Goal: Task Accomplishment & Management: Manage account settings

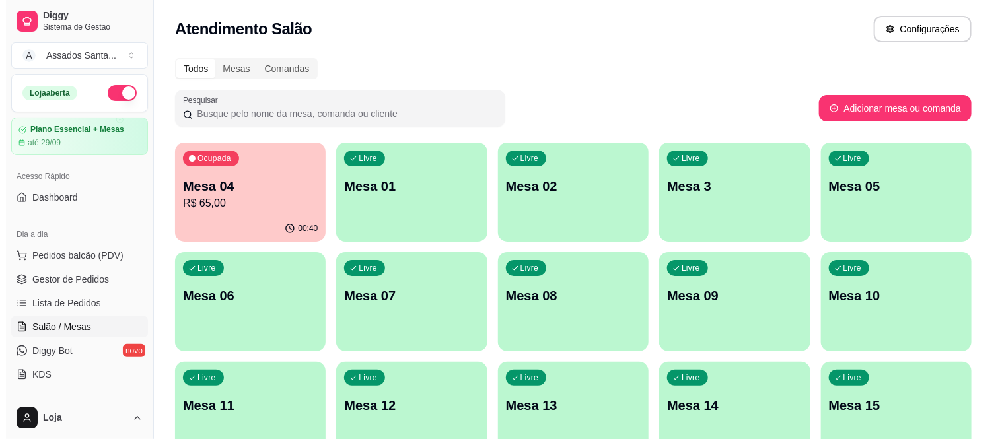
scroll to position [147, 0]
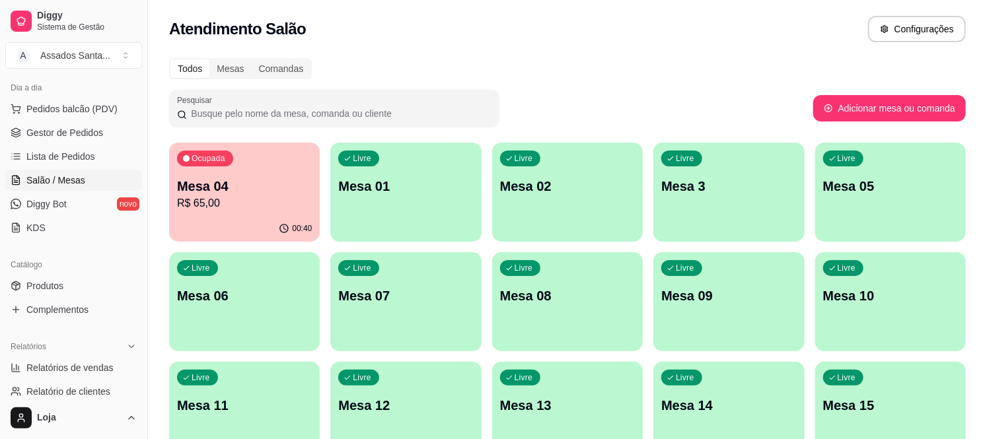
click at [211, 186] on p "Mesa 04" at bounding box center [244, 186] width 135 height 18
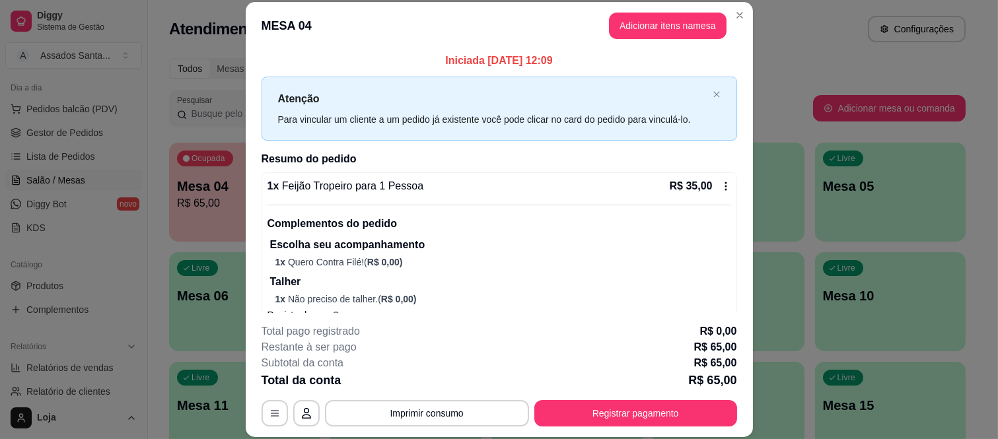
scroll to position [0, 0]
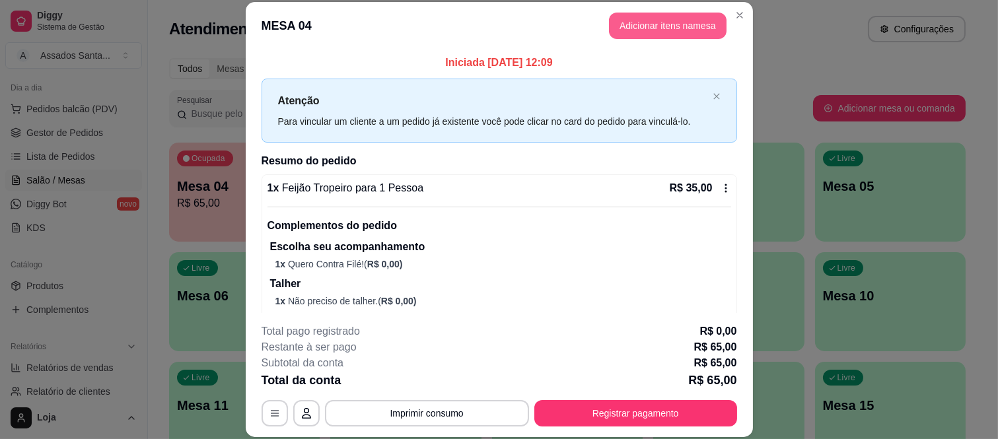
click at [631, 36] on button "Adicionar itens na mesa" at bounding box center [668, 26] width 118 height 26
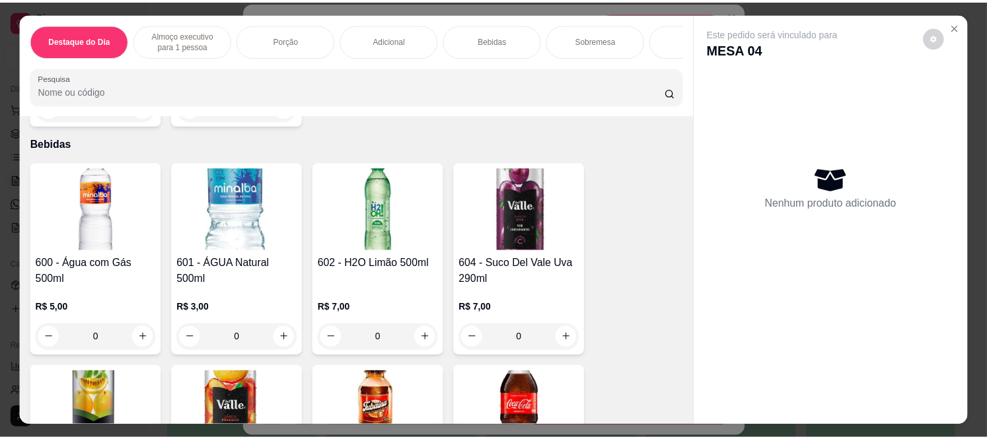
scroll to position [2201, 0]
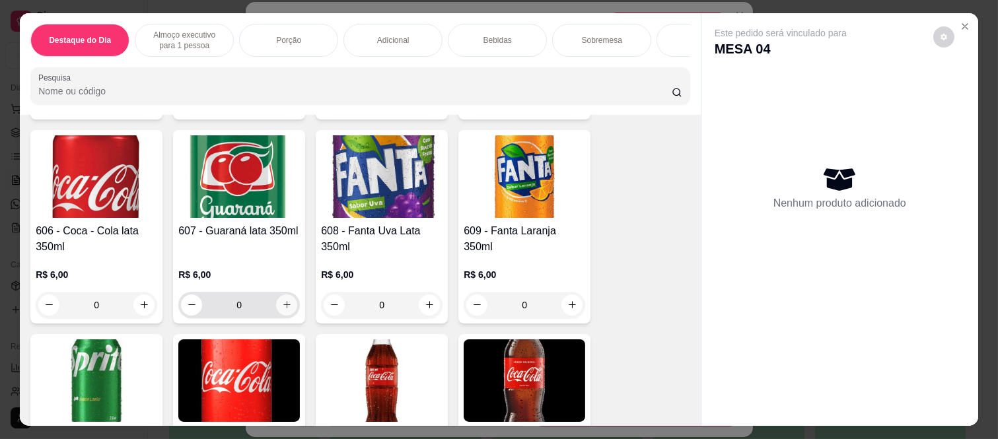
click at [281, 304] on button "increase-product-quantity" at bounding box center [286, 305] width 21 height 21
type input "1"
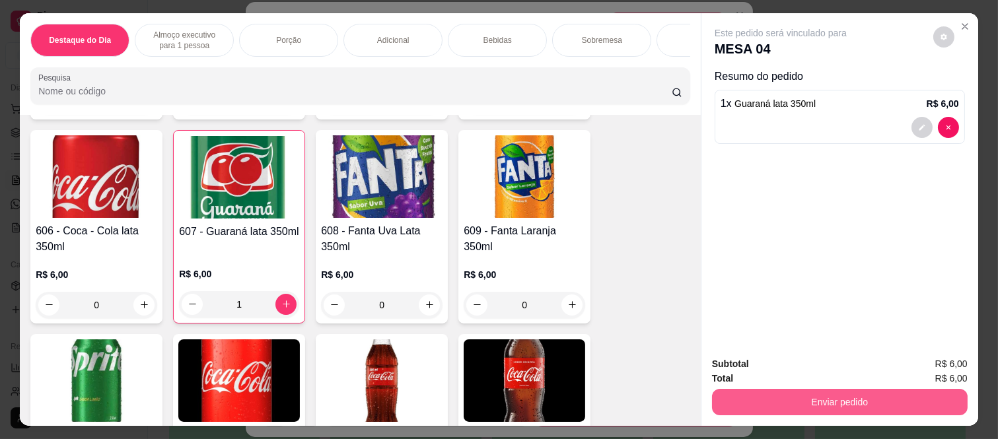
click at [780, 397] on button "Enviar pedido" at bounding box center [840, 402] width 256 height 26
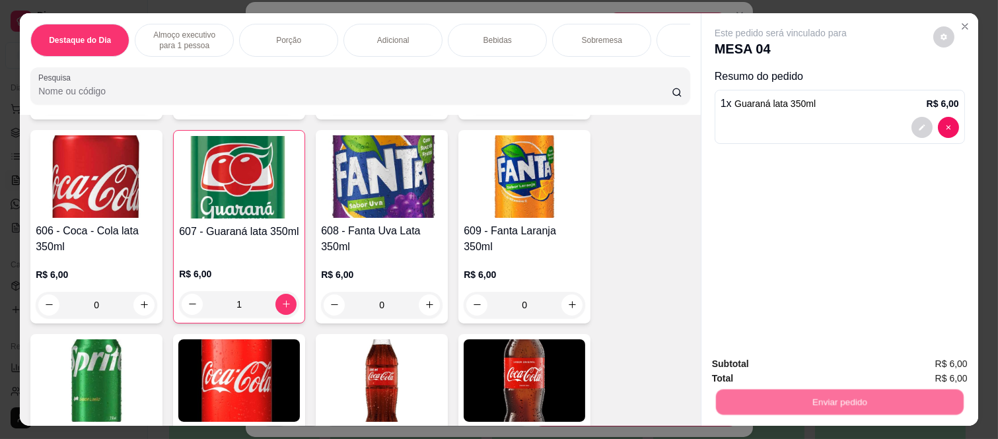
click at [757, 358] on button "Não registrar e enviar pedido" at bounding box center [794, 364] width 137 height 25
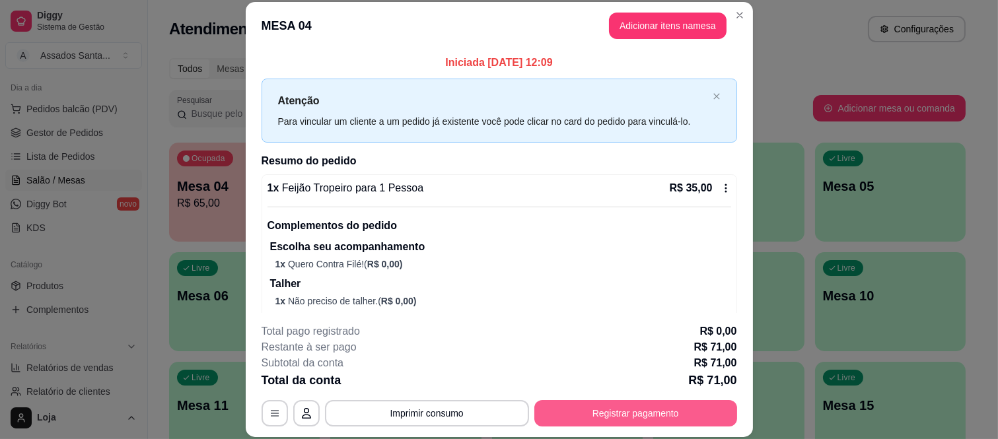
click at [627, 416] on button "Registrar pagamento" at bounding box center [635, 413] width 203 height 26
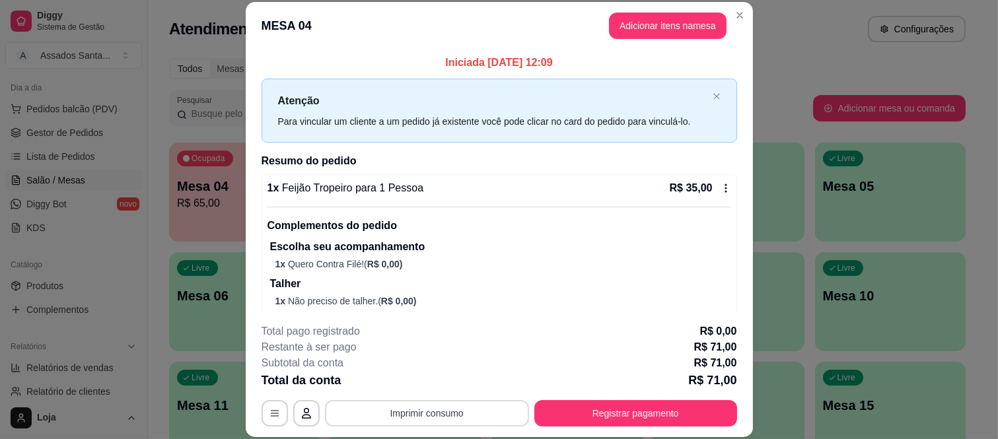
click at [462, 416] on button "Imprimir consumo" at bounding box center [427, 413] width 204 height 26
click at [448, 380] on button "IMPRESSORA caixa" at bounding box center [425, 382] width 96 height 21
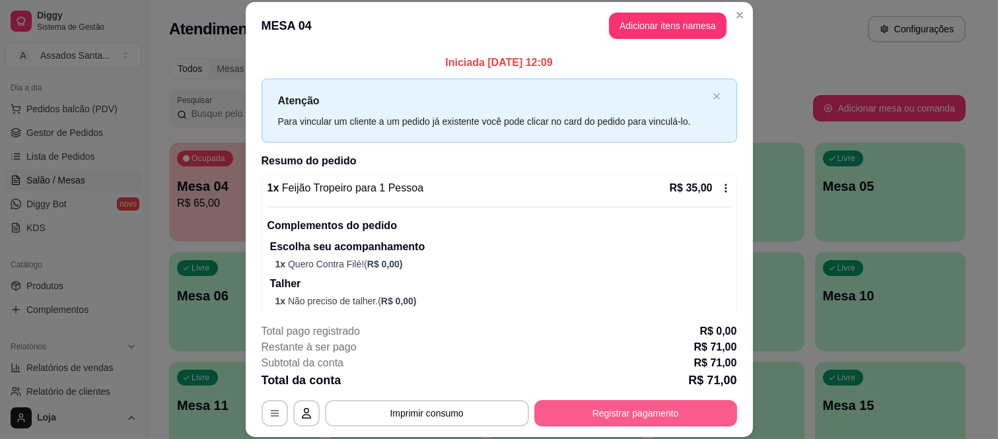
click at [617, 412] on button "Registrar pagamento" at bounding box center [635, 413] width 203 height 26
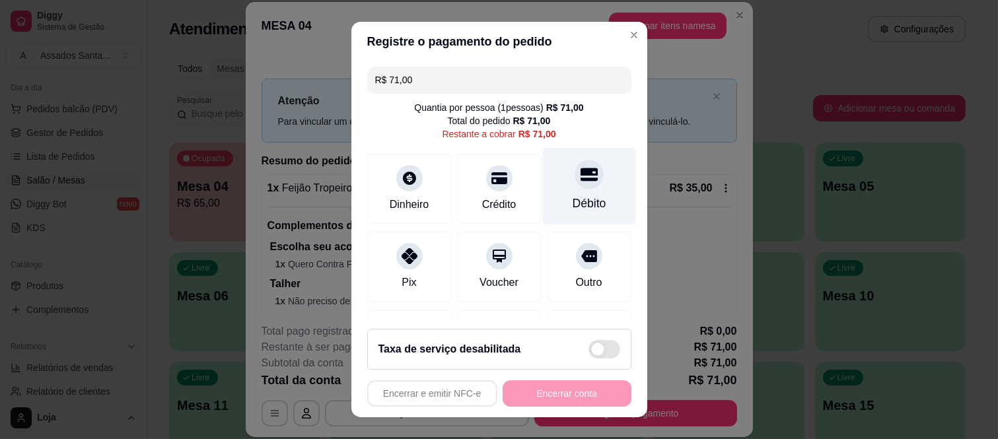
click at [580, 175] on icon at bounding box center [588, 174] width 17 height 13
type input "R$ 0,00"
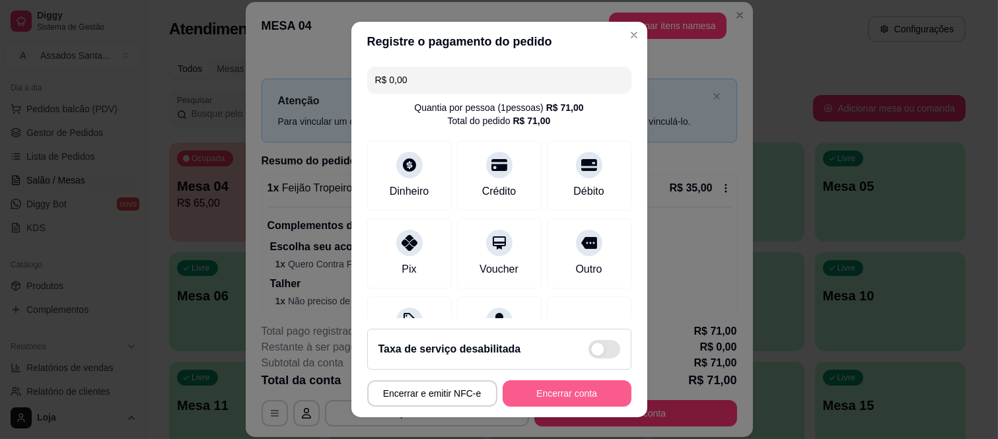
click at [567, 400] on button "Encerrar conta" at bounding box center [567, 393] width 129 height 26
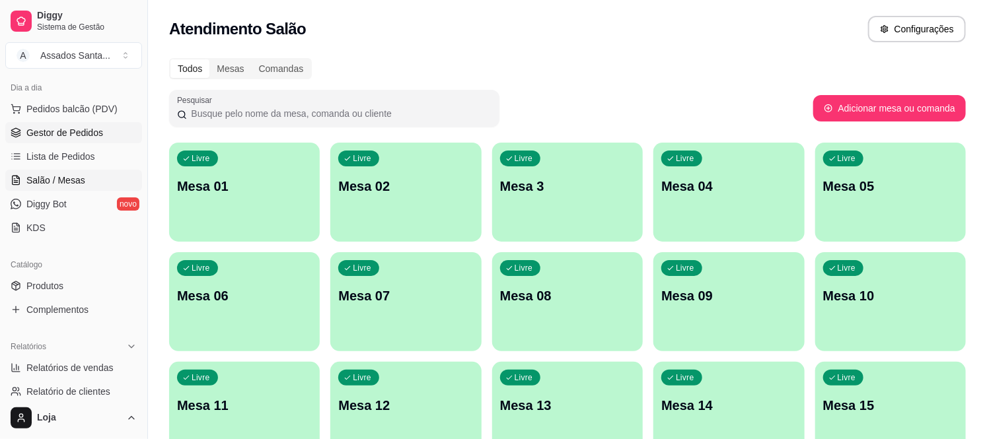
click at [62, 135] on span "Gestor de Pedidos" at bounding box center [64, 132] width 77 height 13
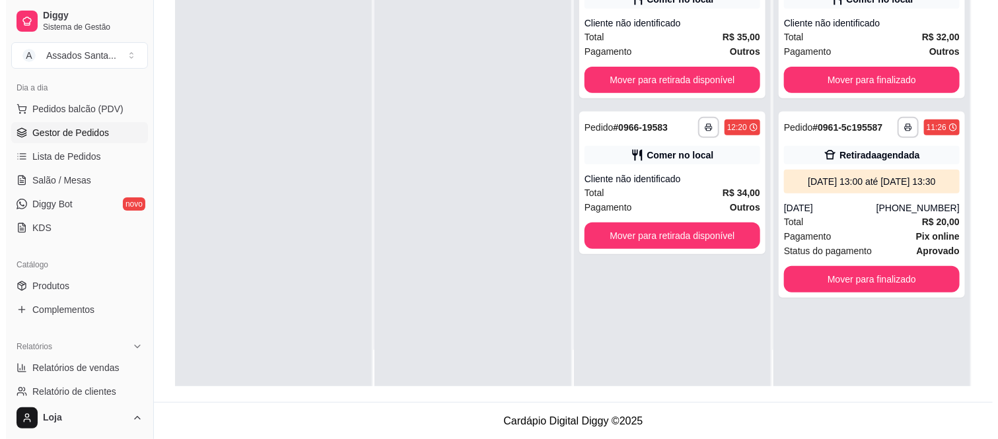
scroll to position [201, 0]
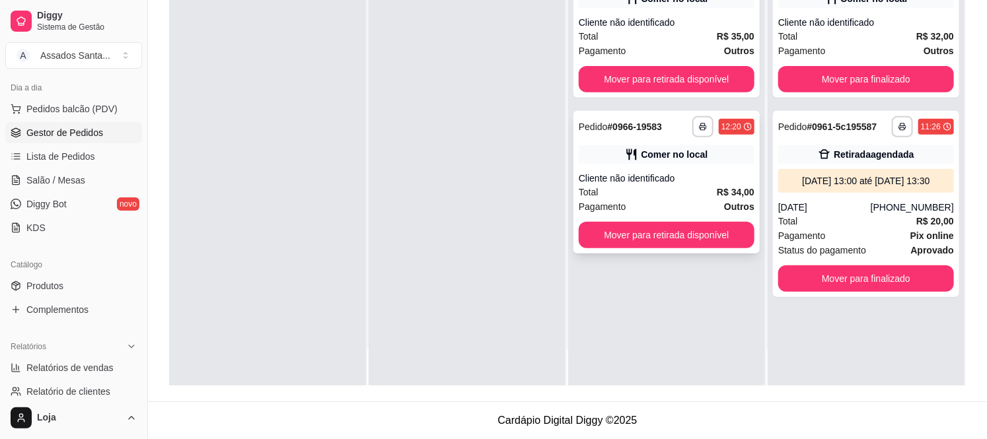
click at [695, 149] on div "Comer no local" at bounding box center [674, 154] width 67 height 13
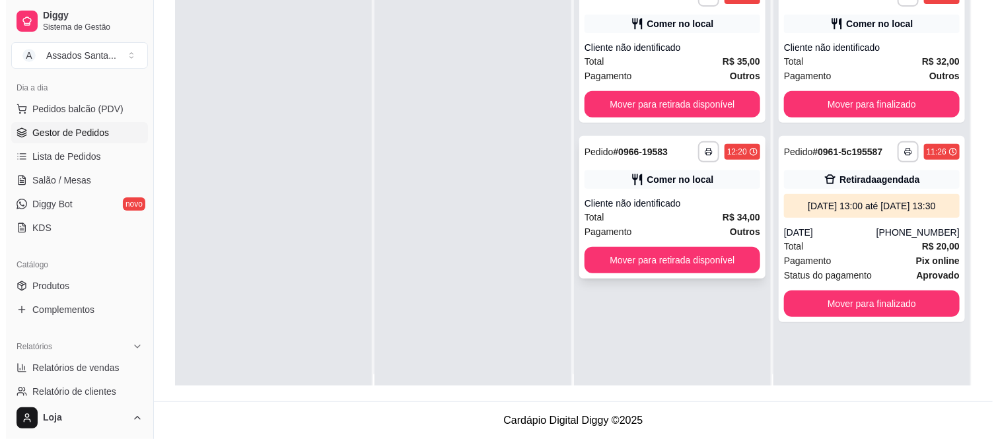
scroll to position [0, 0]
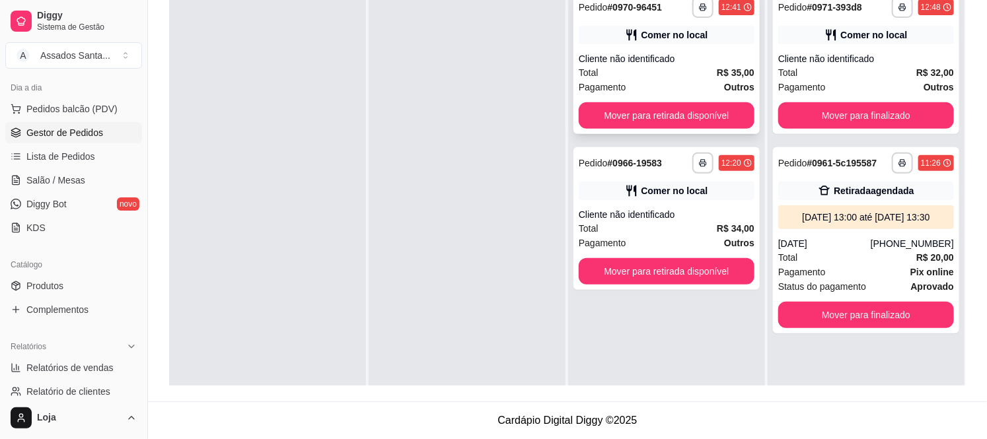
click at [646, 61] on div "Cliente não identificado" at bounding box center [666, 58] width 176 height 13
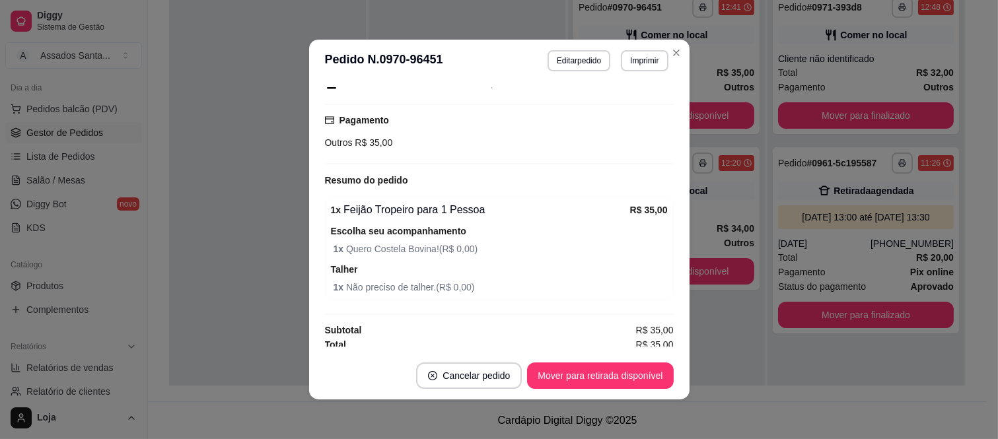
scroll to position [160, 0]
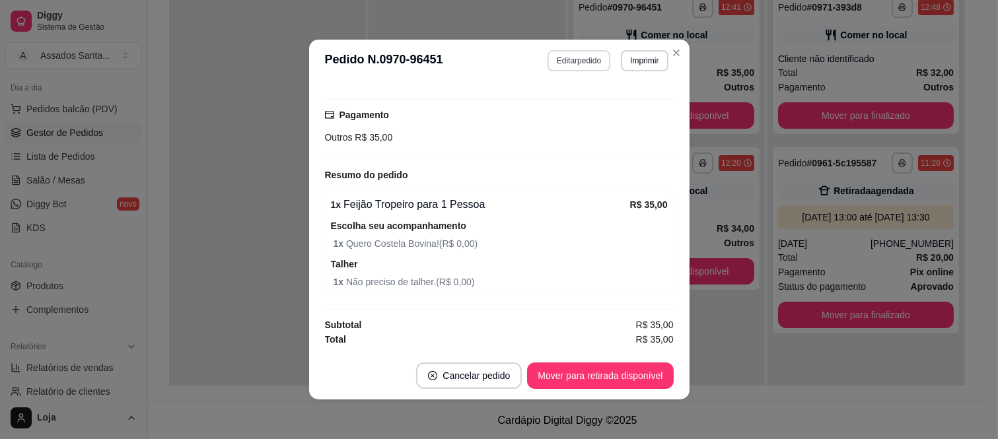
click at [577, 61] on button "Editar pedido" at bounding box center [578, 60] width 63 height 21
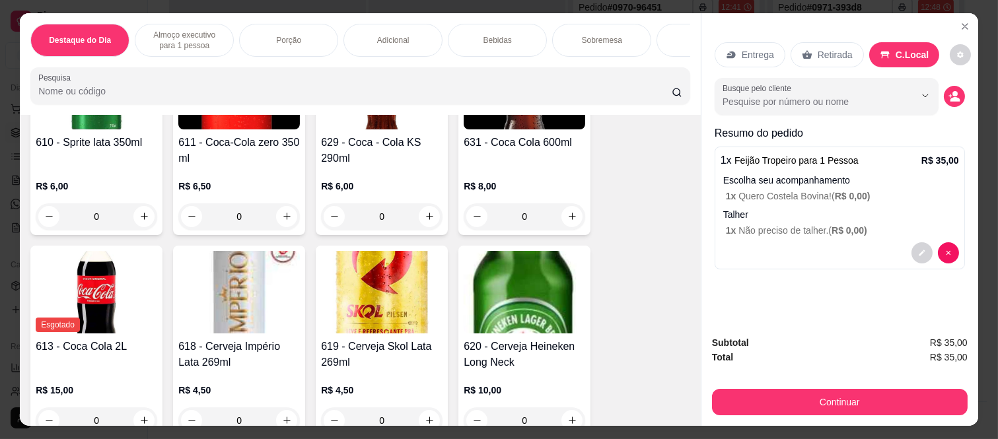
scroll to position [2494, 0]
click at [429, 220] on button "increase-product-quantity" at bounding box center [429, 215] width 21 height 21
type input "1"
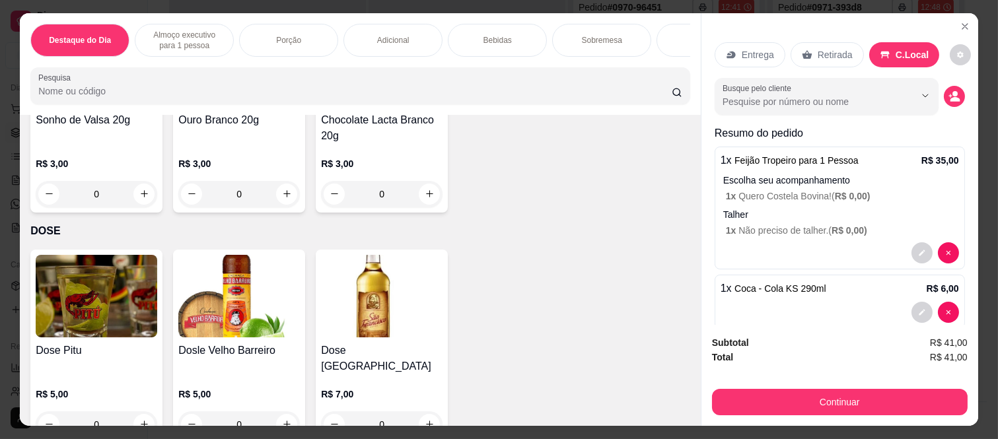
scroll to position [3570, 0]
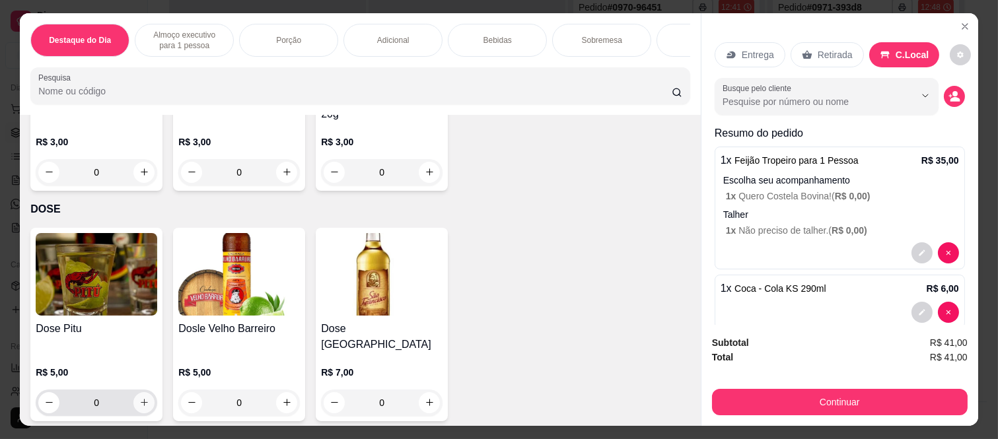
click at [140, 398] on icon "increase-product-quantity" at bounding box center [144, 403] width 10 height 10
type input "1"
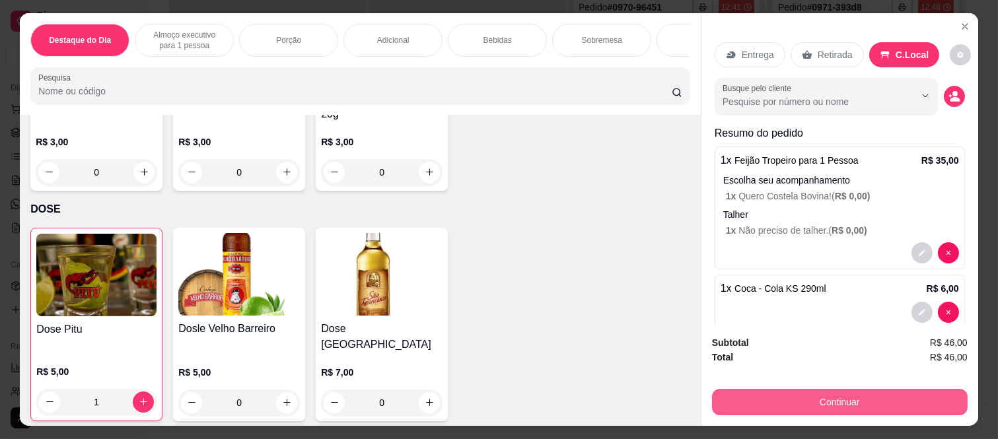
click at [807, 398] on button "Continuar" at bounding box center [840, 402] width 256 height 26
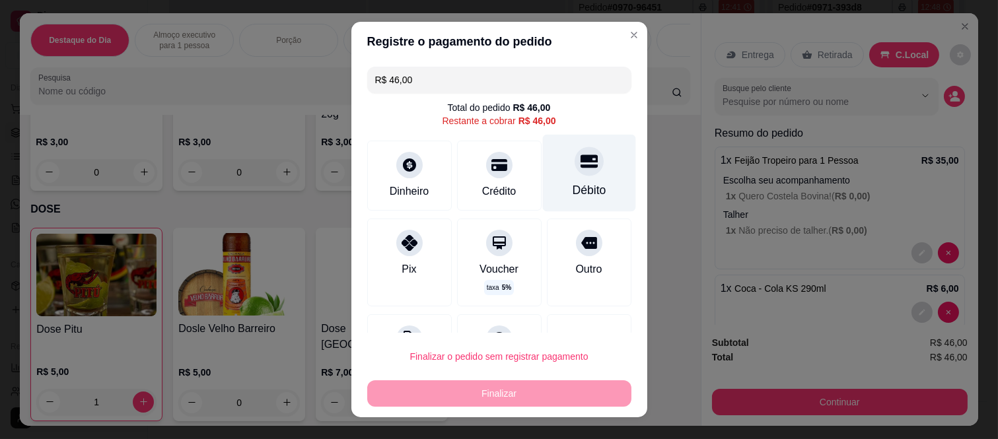
click at [575, 174] on div at bounding box center [589, 161] width 29 height 29
type input "R$ 0,00"
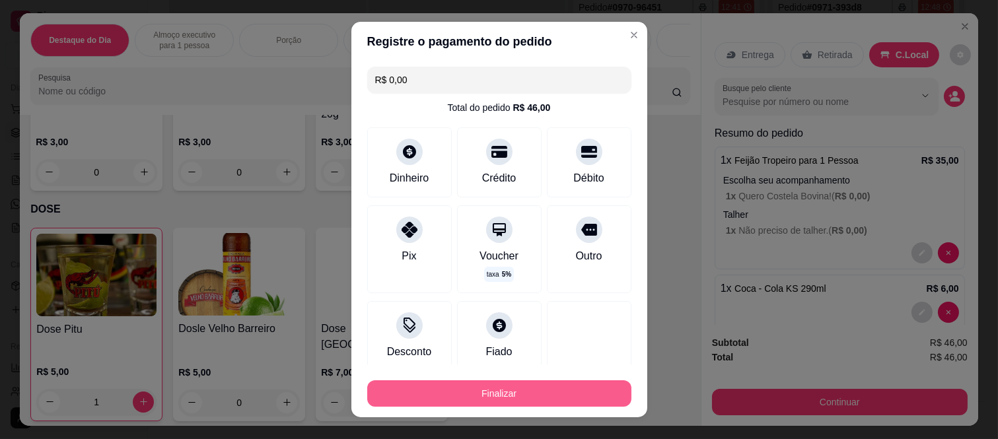
click at [522, 391] on button "Finalizar" at bounding box center [499, 393] width 264 height 26
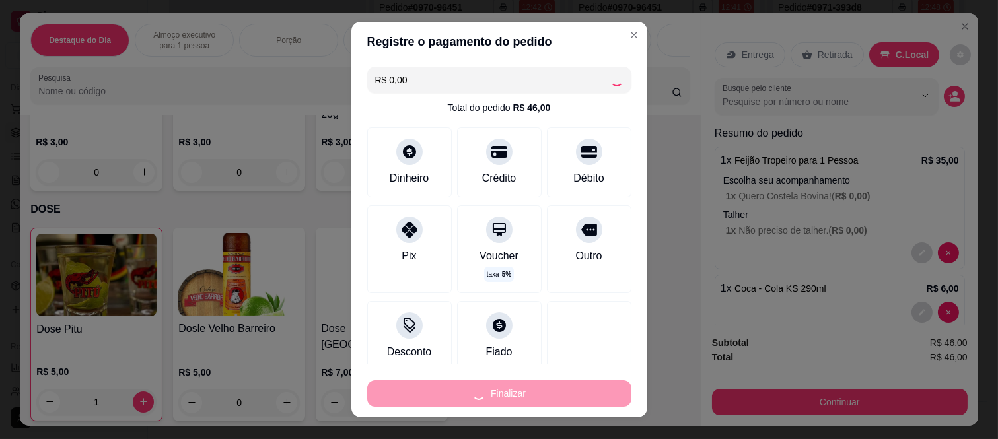
type input "0"
type input "-R$ 46,00"
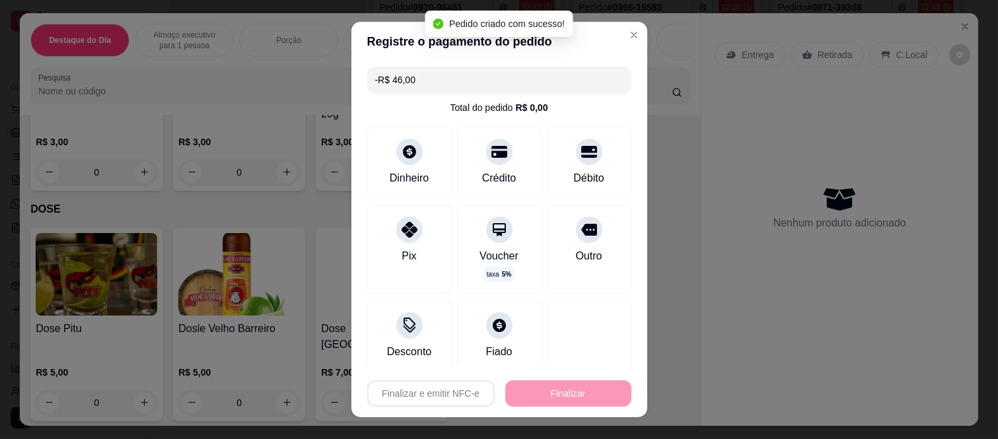
scroll to position [188, 0]
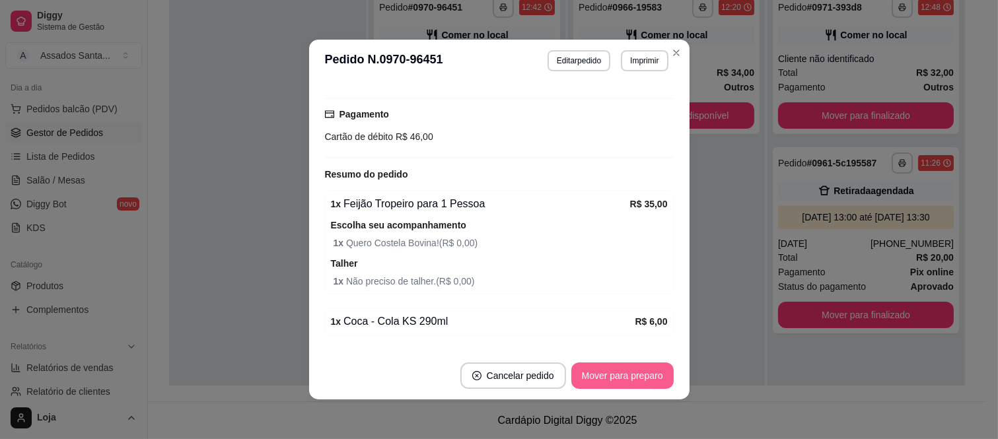
click at [628, 388] on button "Mover para preparo" at bounding box center [622, 376] width 102 height 26
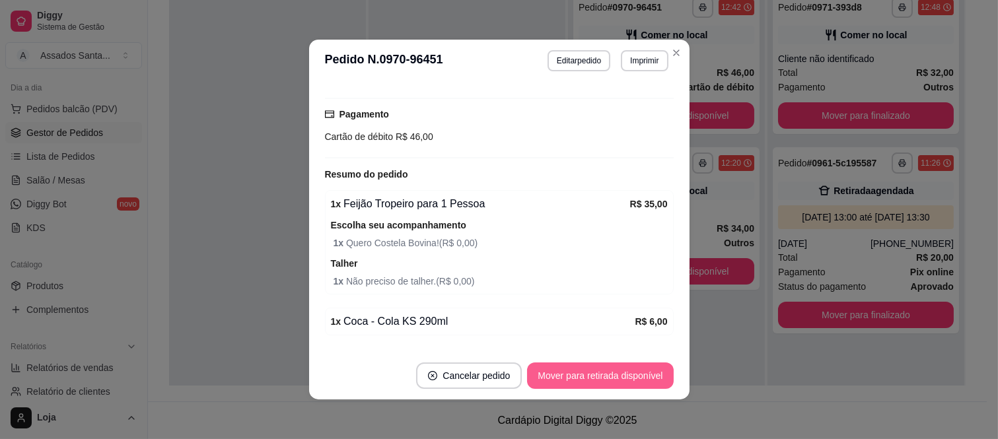
click at [629, 380] on button "Mover para retirada disponível" at bounding box center [600, 376] width 146 height 26
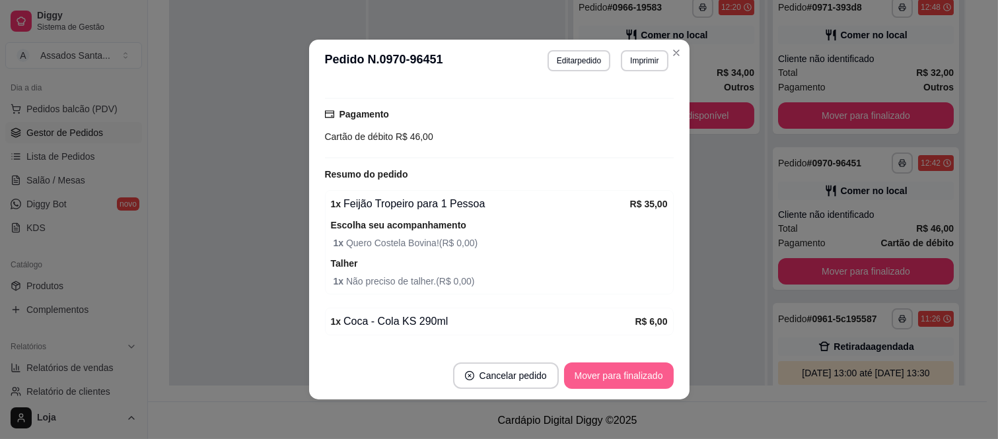
click at [629, 379] on button "Mover para finalizado" at bounding box center [619, 376] width 110 height 26
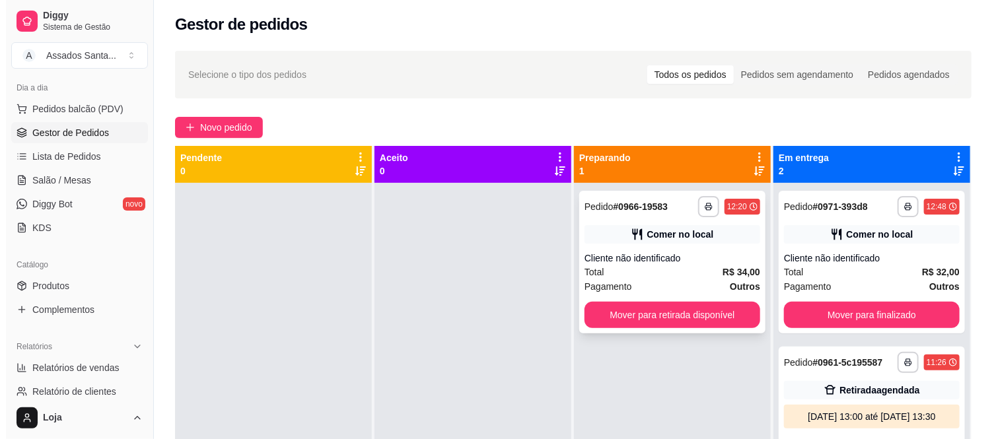
scroll to position [0, 0]
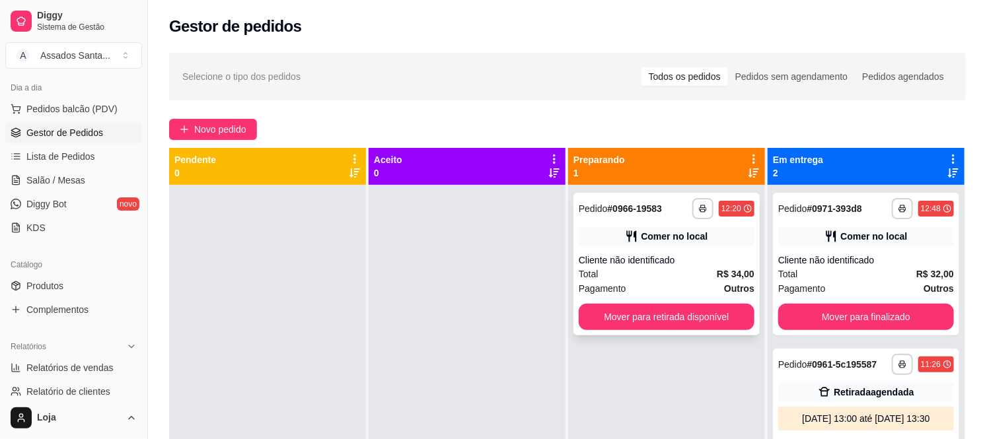
click at [652, 265] on div "Cliente não identificado" at bounding box center [666, 260] width 176 height 13
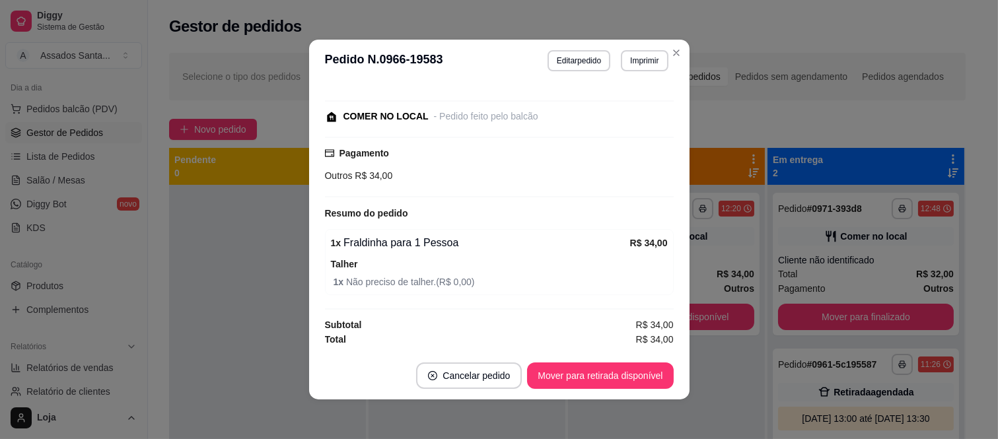
scroll to position [3, 0]
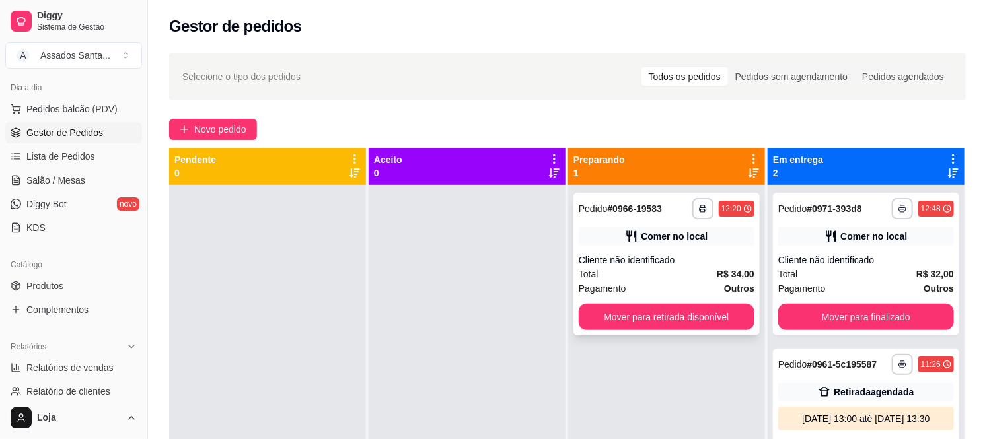
click at [675, 265] on div "Cliente não identificado" at bounding box center [666, 260] width 176 height 13
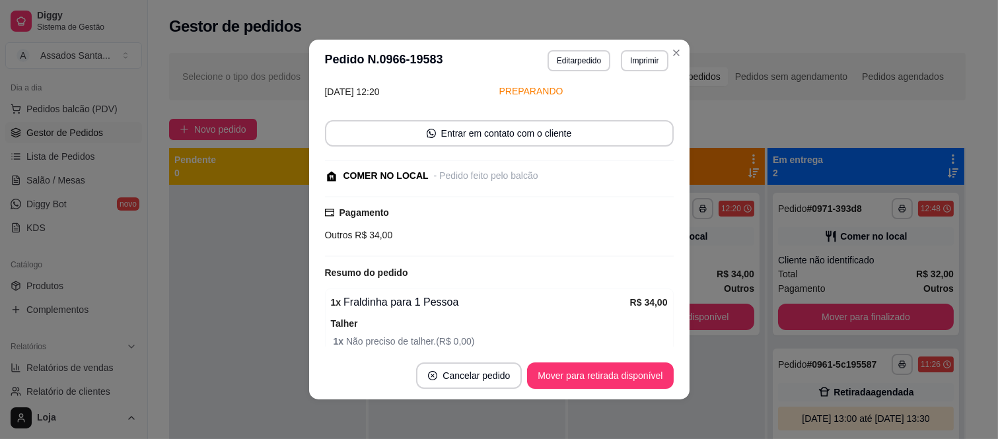
scroll to position [122, 0]
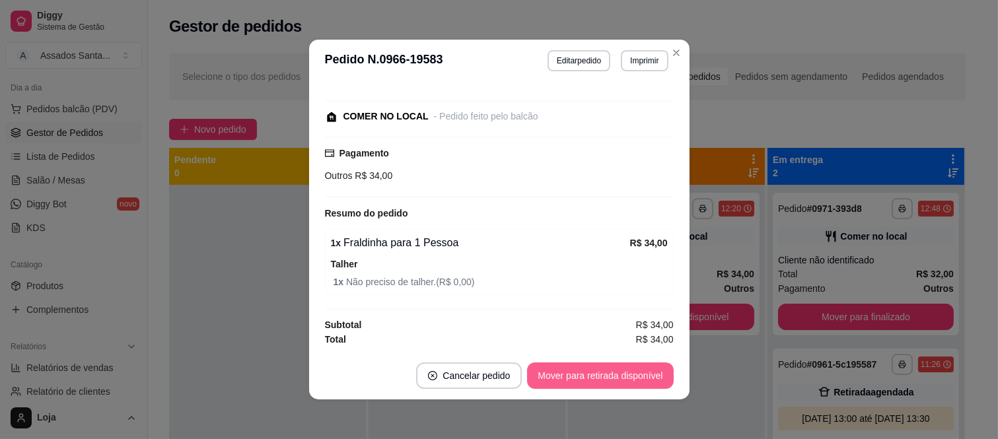
click at [619, 379] on button "Mover para retirada disponível" at bounding box center [600, 376] width 146 height 26
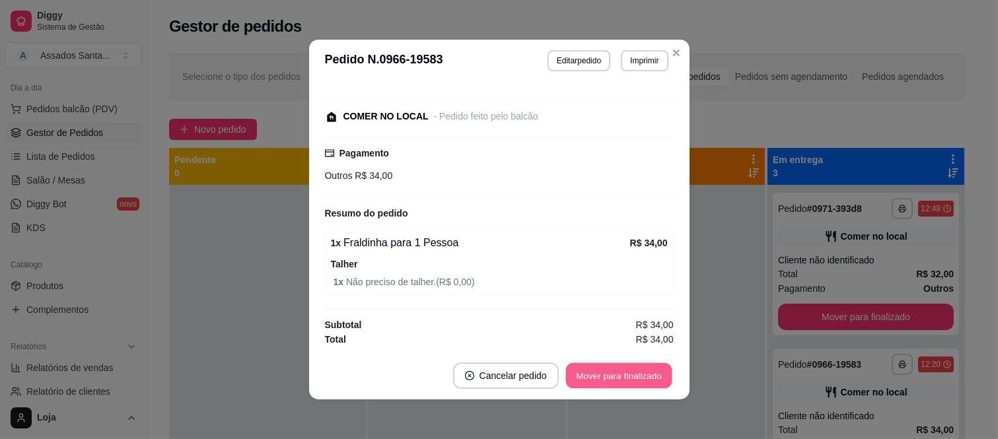
click at [622, 378] on button "Mover para finalizado" at bounding box center [618, 376] width 106 height 26
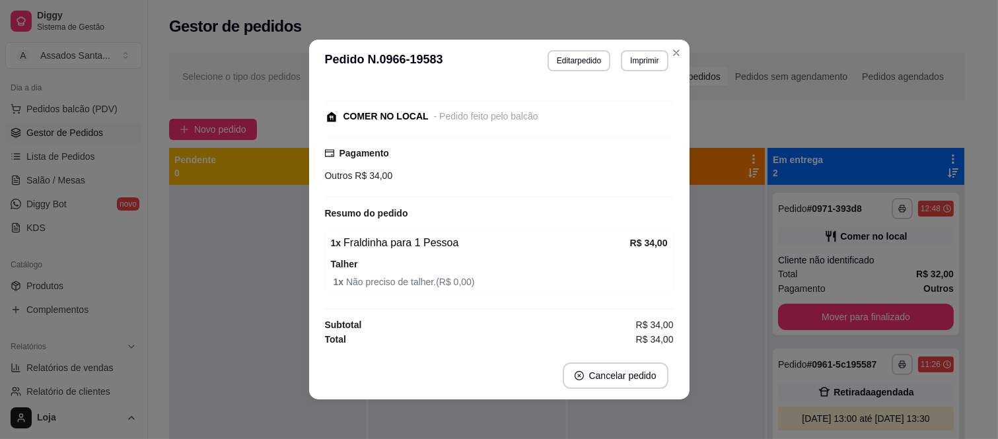
scroll to position [64, 0]
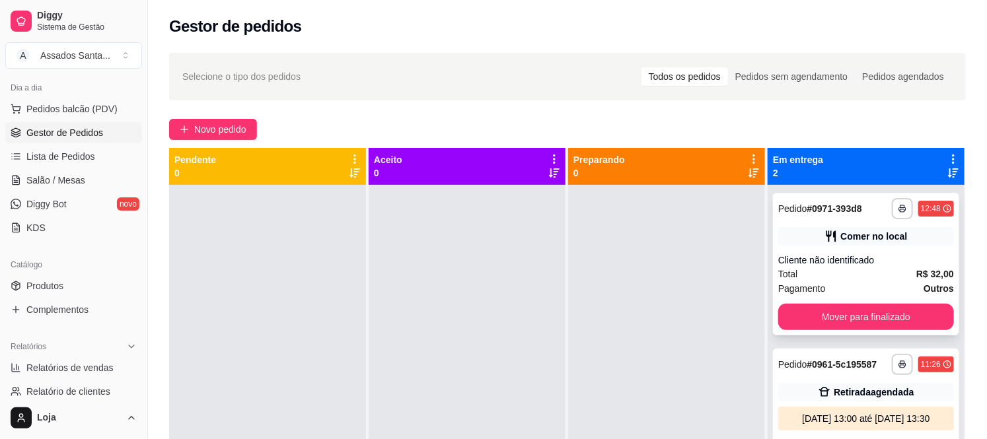
click at [872, 256] on div "Cliente não identificado" at bounding box center [866, 260] width 176 height 13
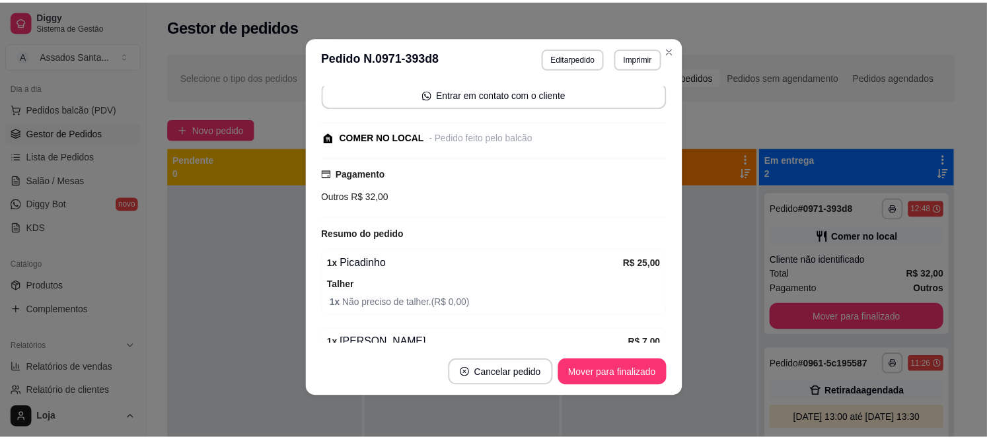
scroll to position [162, 0]
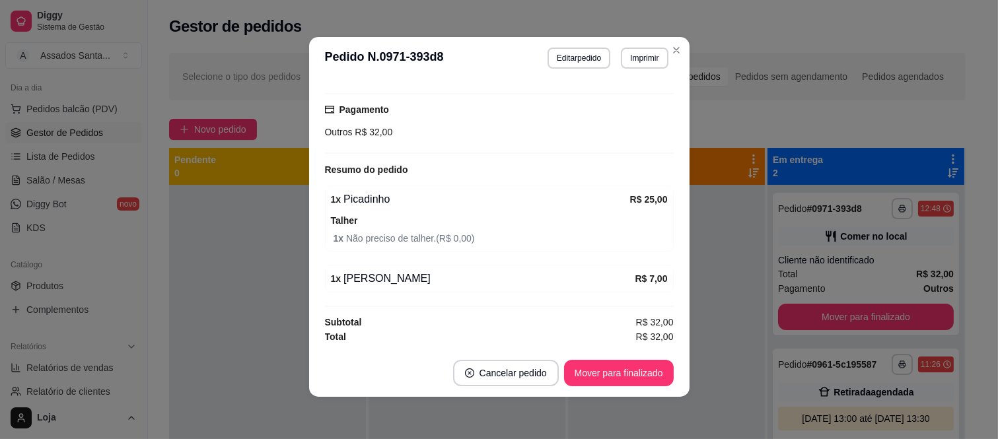
click at [312, 260] on div "feito há 20 minutos Horário do pedido [DATE] 12:48 Status do pedido PRONTO PARA…" at bounding box center [499, 214] width 380 height 270
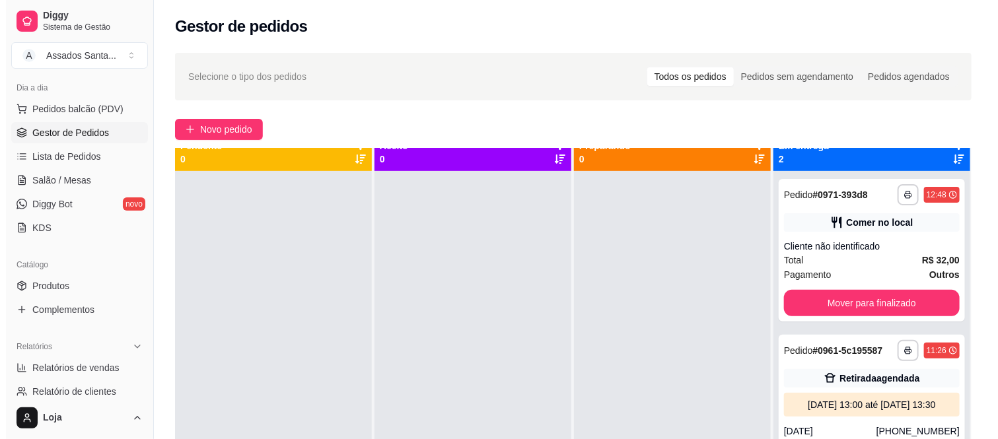
scroll to position [36, 0]
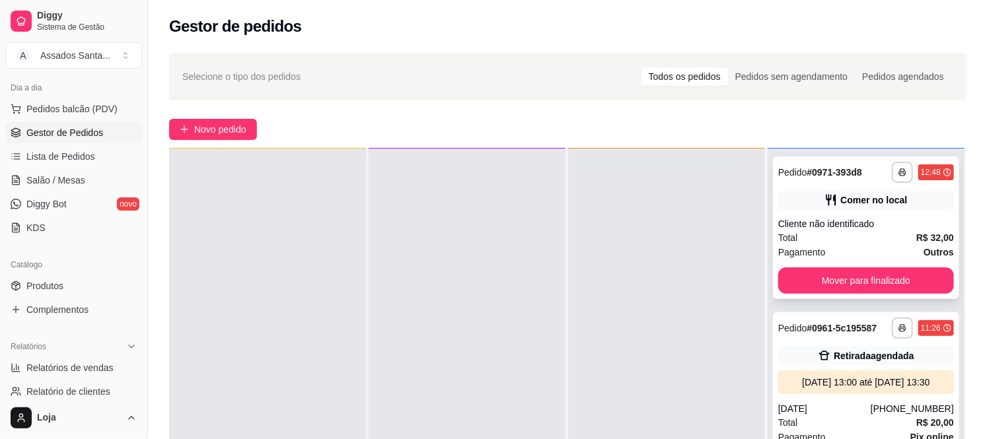
click at [826, 220] on div "Cliente não identificado" at bounding box center [866, 223] width 176 height 13
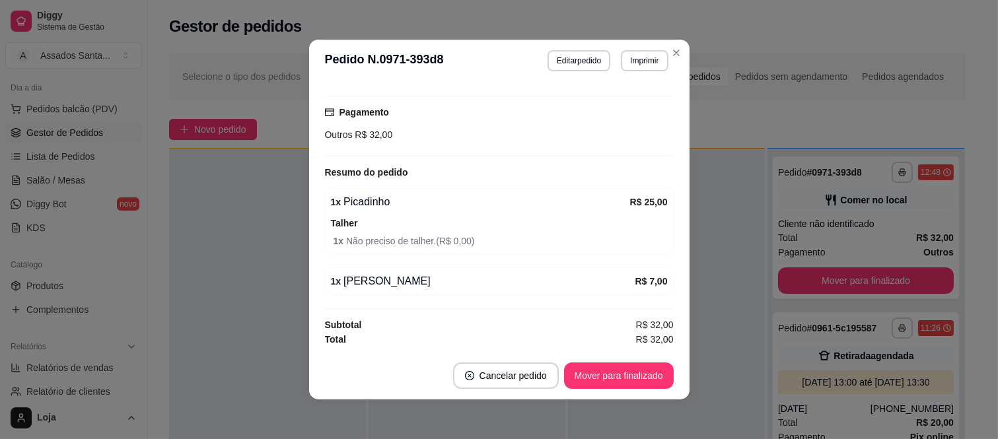
scroll to position [3, 0]
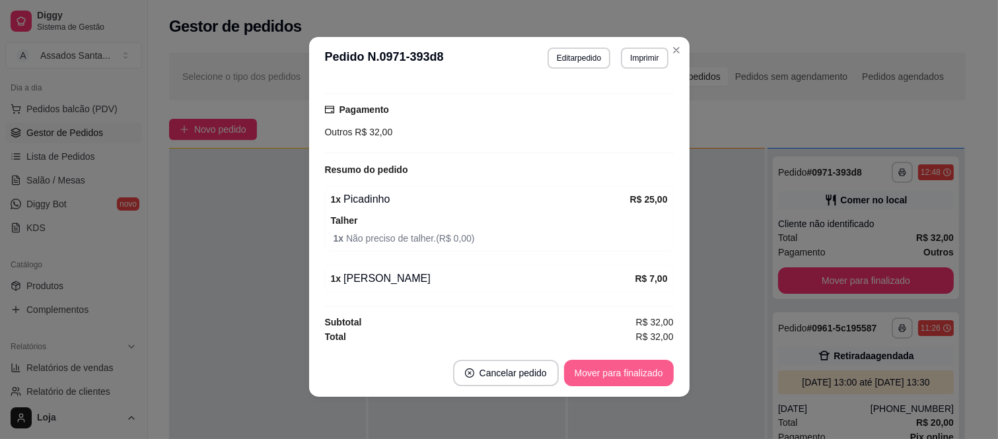
click at [590, 366] on button "Mover para finalizado" at bounding box center [619, 373] width 110 height 26
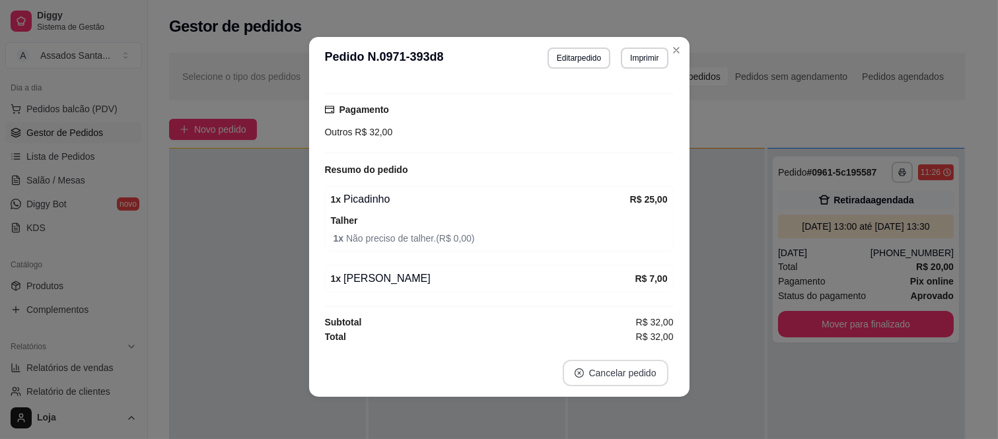
scroll to position [106, 0]
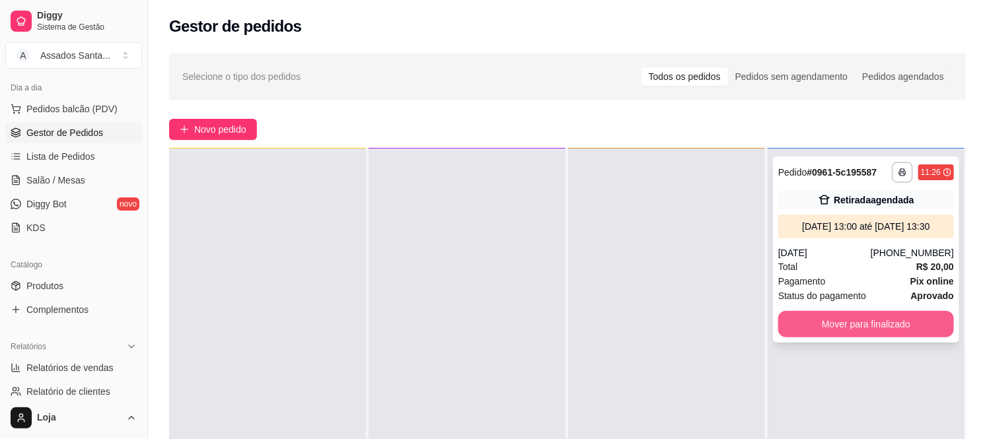
click at [843, 334] on button "Mover para finalizado" at bounding box center [866, 324] width 176 height 26
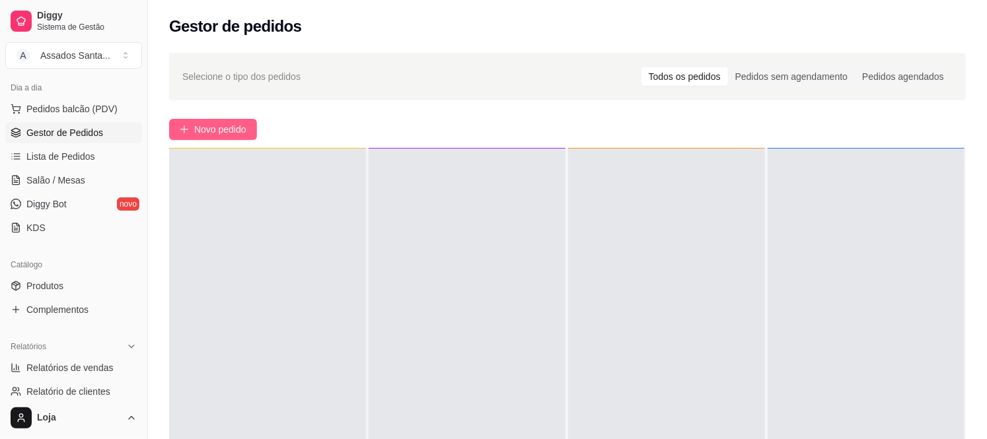
click at [216, 130] on span "Novo pedido" at bounding box center [220, 129] width 52 height 15
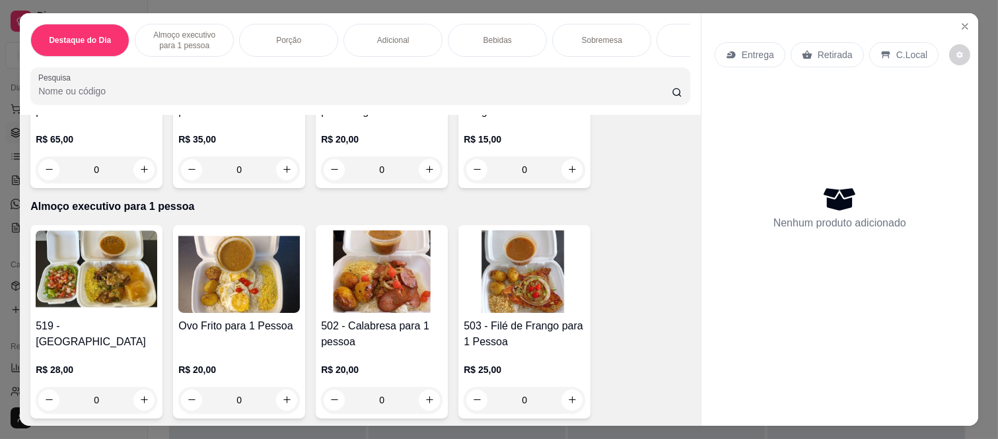
scroll to position [220, 0]
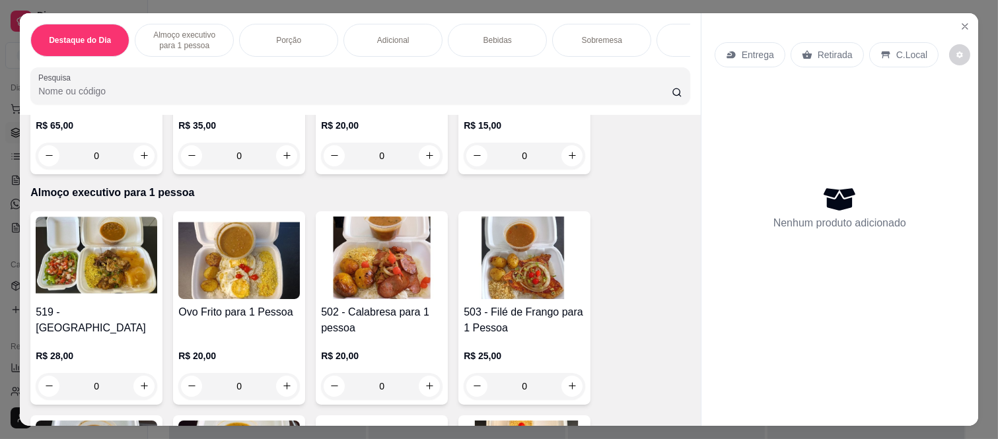
click at [421, 390] on div "0" at bounding box center [382, 386] width 122 height 26
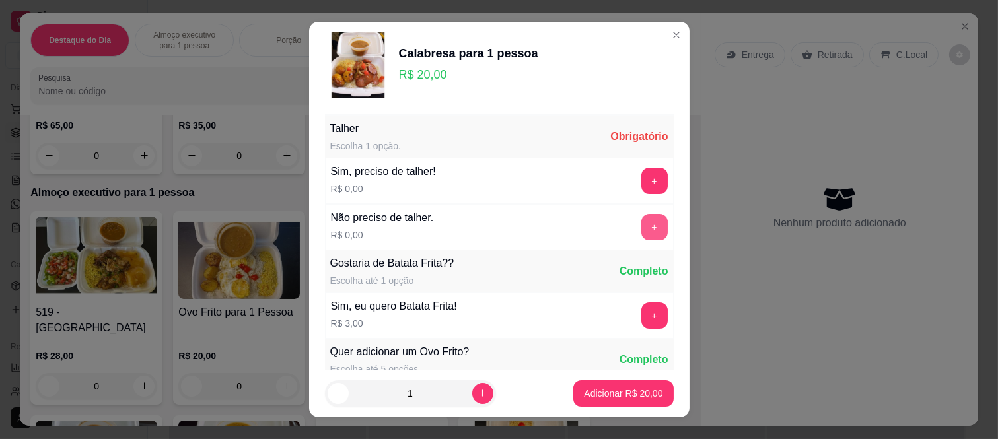
click at [641, 228] on button "+" at bounding box center [654, 227] width 26 height 26
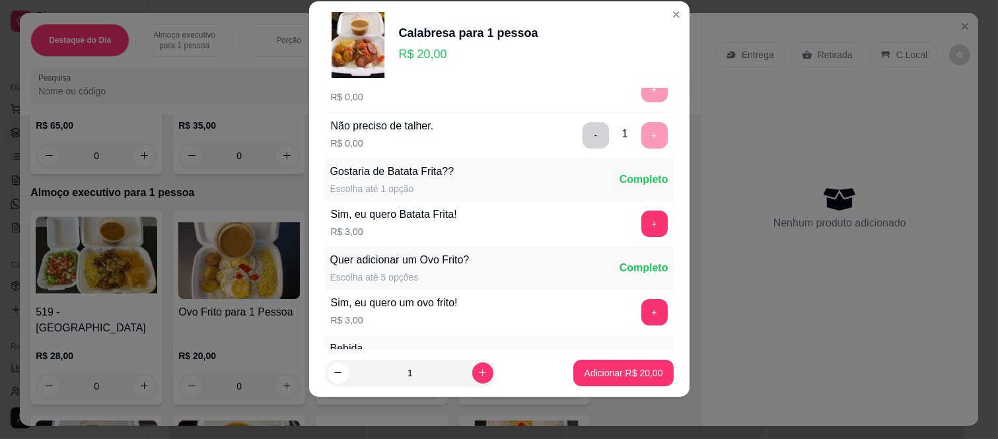
scroll to position [141, 0]
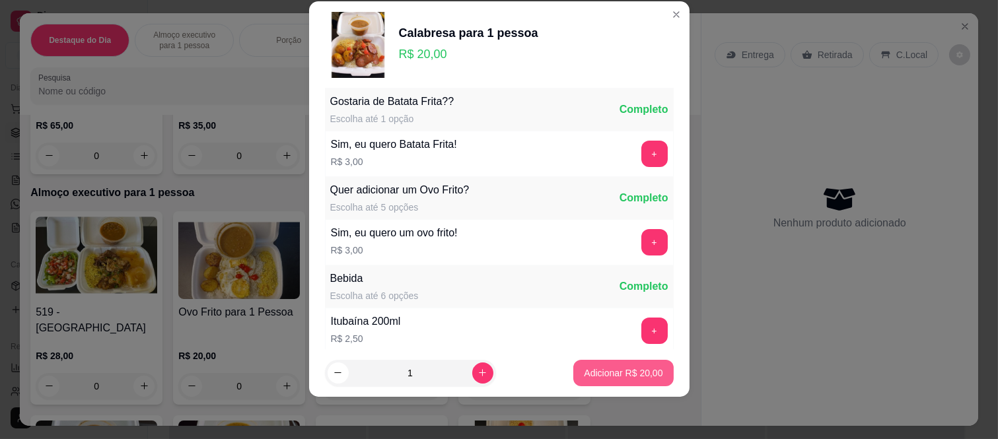
click at [590, 368] on p "Adicionar R$ 20,00" at bounding box center [623, 373] width 79 height 13
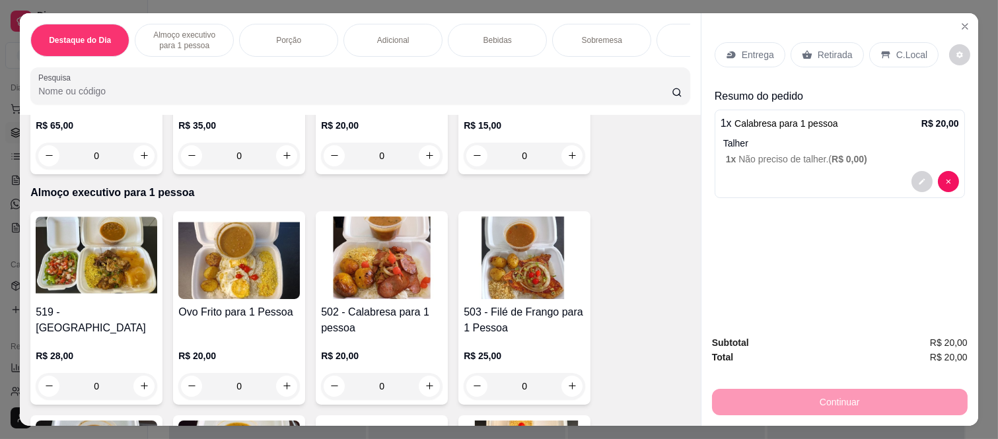
click at [829, 52] on p "Retirada" at bounding box center [835, 54] width 35 height 13
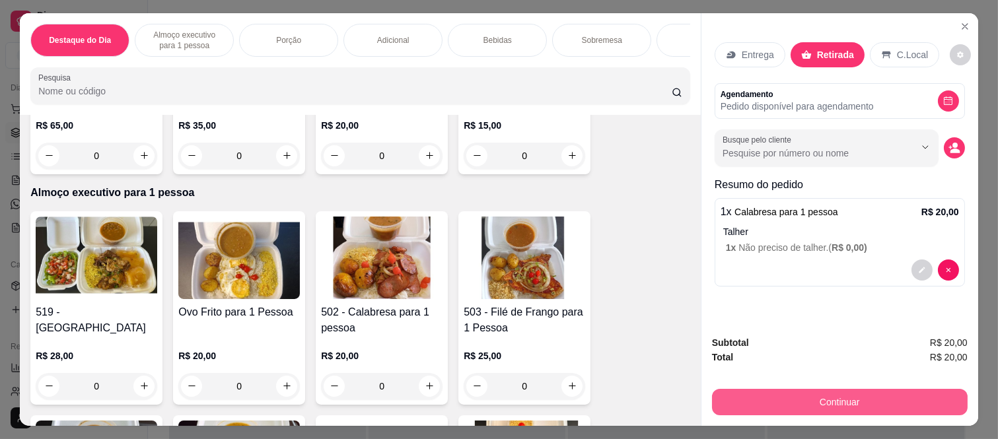
click at [847, 402] on button "Continuar" at bounding box center [840, 402] width 256 height 26
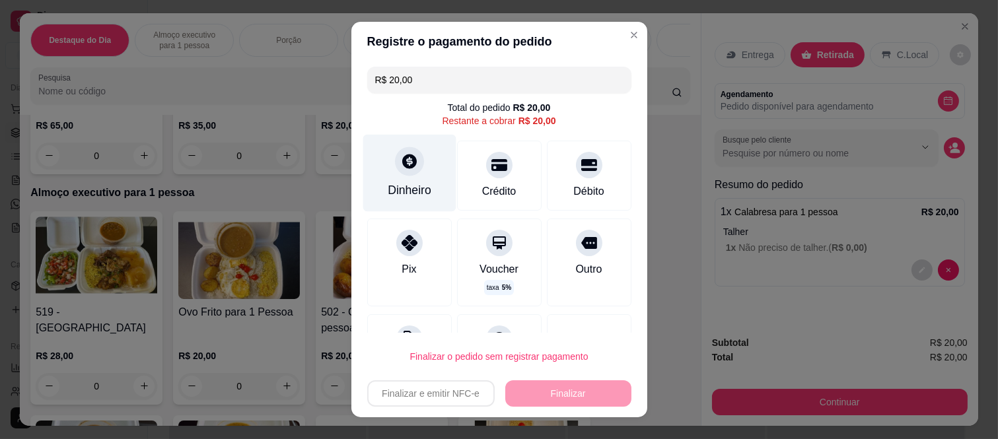
click at [394, 177] on div "Dinheiro" at bounding box center [409, 173] width 93 height 77
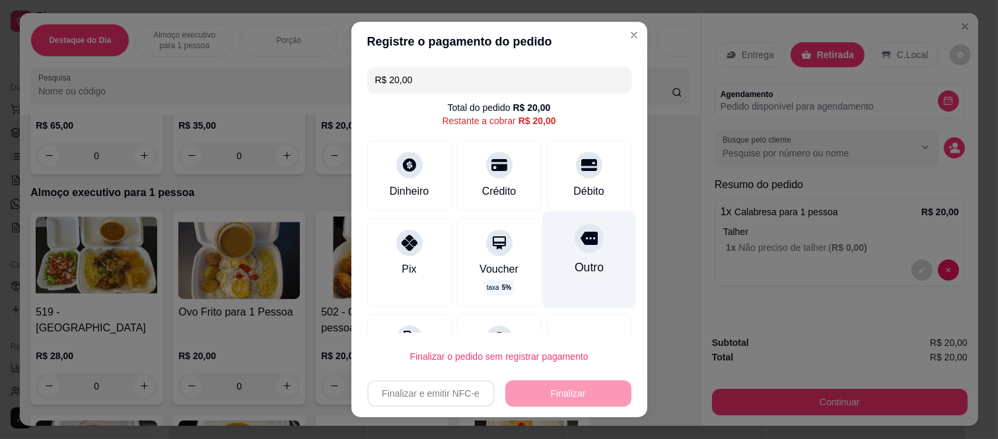
click at [572, 252] on div "Outro" at bounding box center [588, 260] width 93 height 96
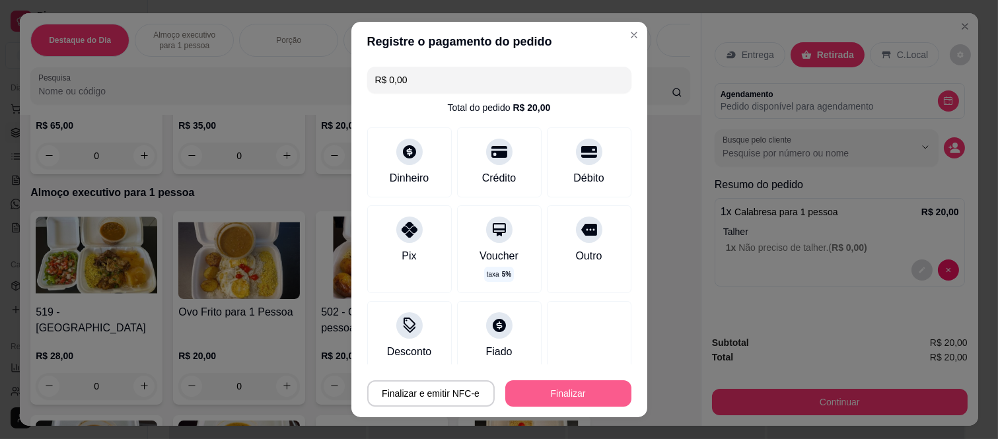
click at [555, 397] on button "Finalizar" at bounding box center [568, 393] width 126 height 26
type input "-R$ 20,00"
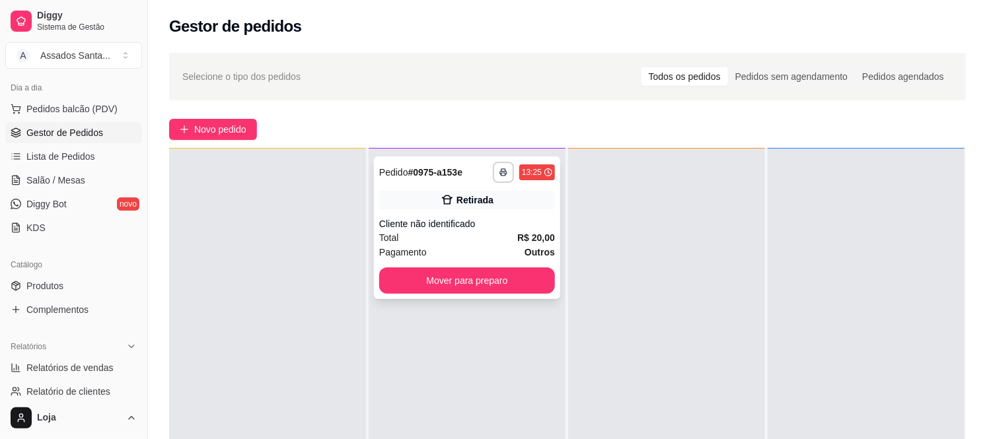
click at [509, 196] on div "Retirada" at bounding box center [467, 200] width 176 height 18
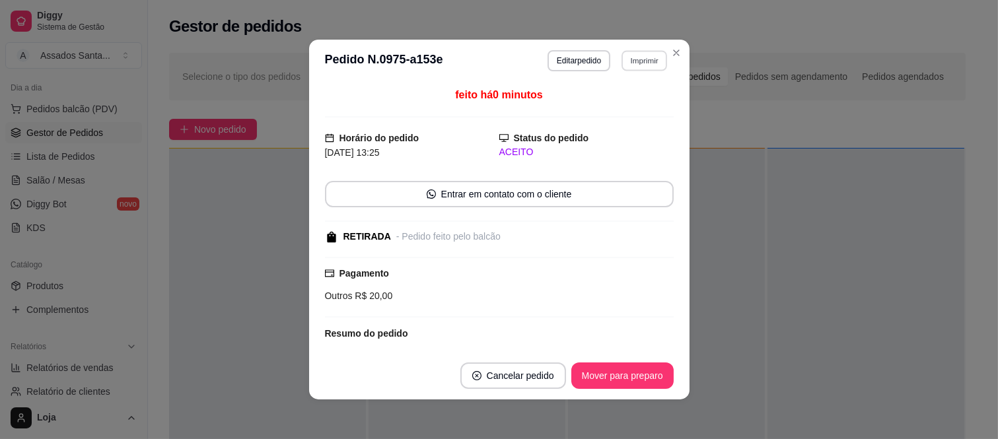
click at [635, 63] on button "Imprimir" at bounding box center [644, 60] width 46 height 20
click at [623, 102] on button "IMPRESSORA caixa" at bounding box center [615, 107] width 92 height 20
click at [637, 61] on button "Imprimir" at bounding box center [644, 60] width 47 height 21
click at [631, 107] on button "IMPRESSORA caixa" at bounding box center [616, 107] width 96 height 21
click at [578, 63] on button "Editar pedido" at bounding box center [578, 60] width 63 height 21
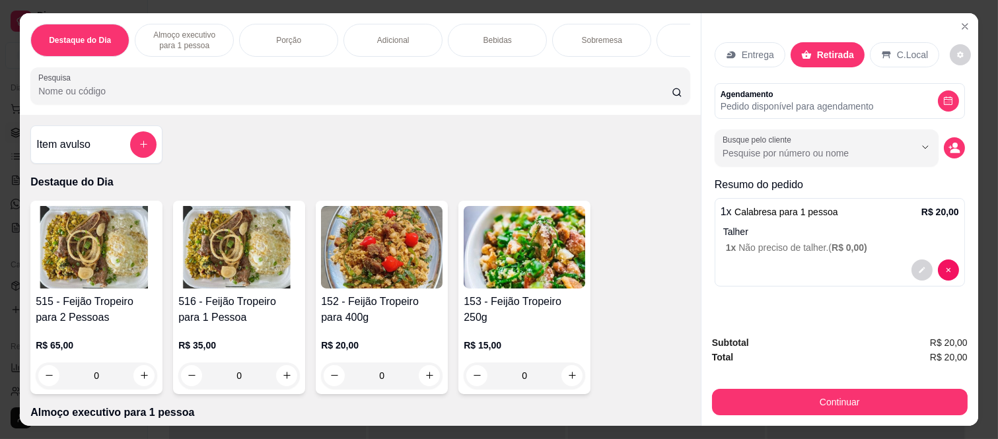
click at [500, 41] on div "Bebidas" at bounding box center [497, 40] width 99 height 33
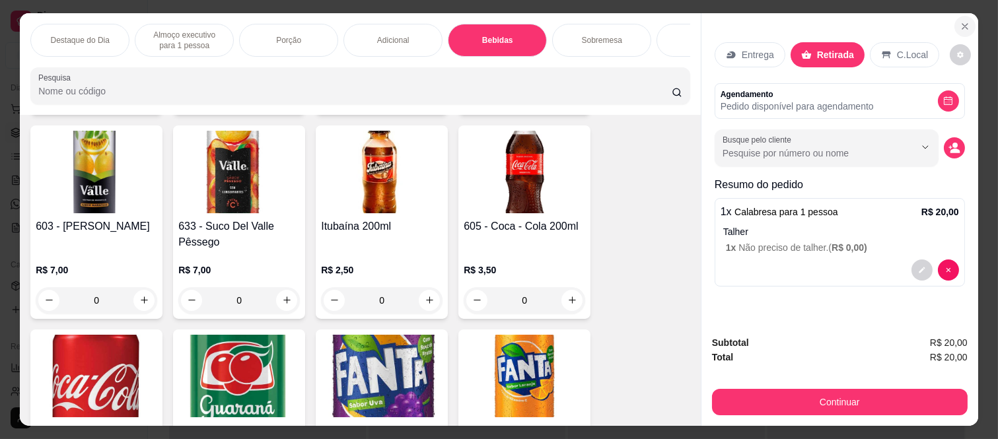
click at [960, 23] on icon "Close" at bounding box center [965, 26] width 11 height 11
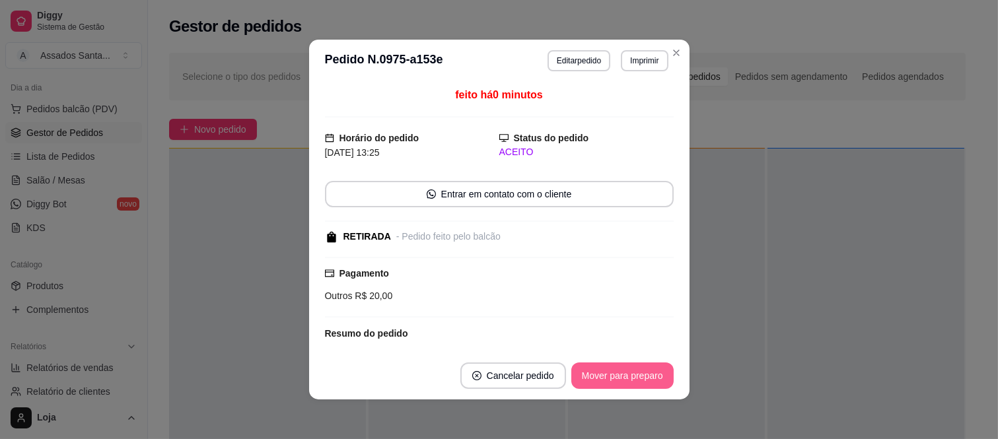
click at [605, 383] on button "Mover para preparo" at bounding box center [622, 376] width 102 height 26
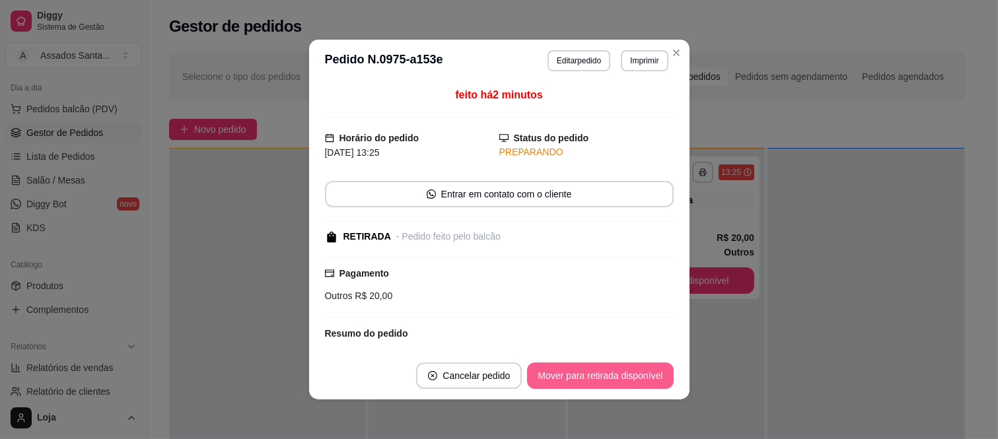
click at [605, 383] on button "Mover para retirada disponível" at bounding box center [600, 376] width 146 height 26
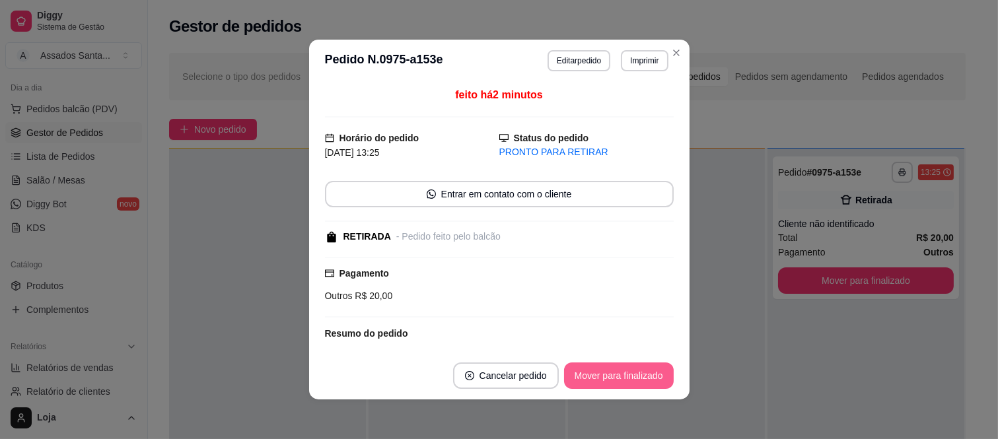
click at [605, 383] on button "Mover para finalizado" at bounding box center [619, 376] width 110 height 26
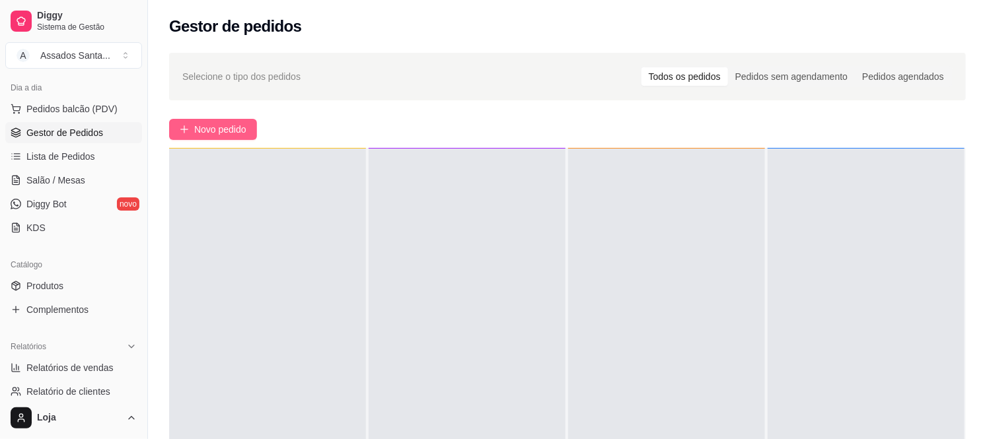
click at [241, 129] on span "Novo pedido" at bounding box center [220, 129] width 52 height 15
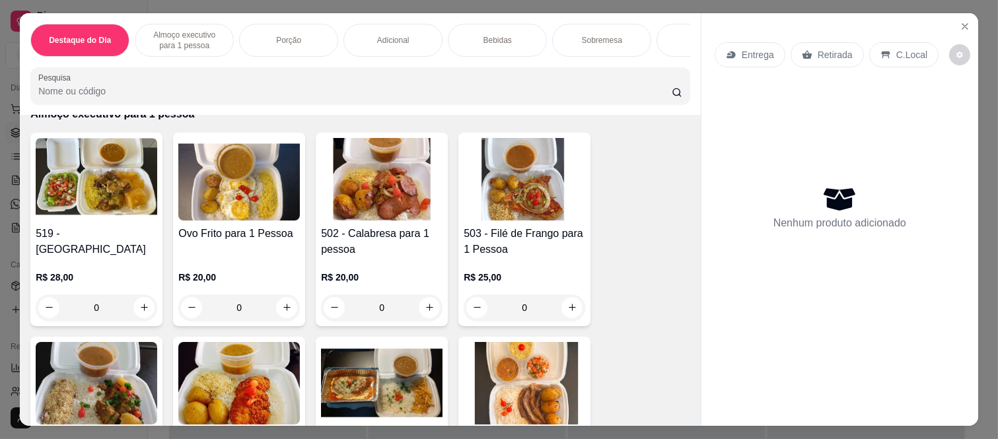
scroll to position [293, 0]
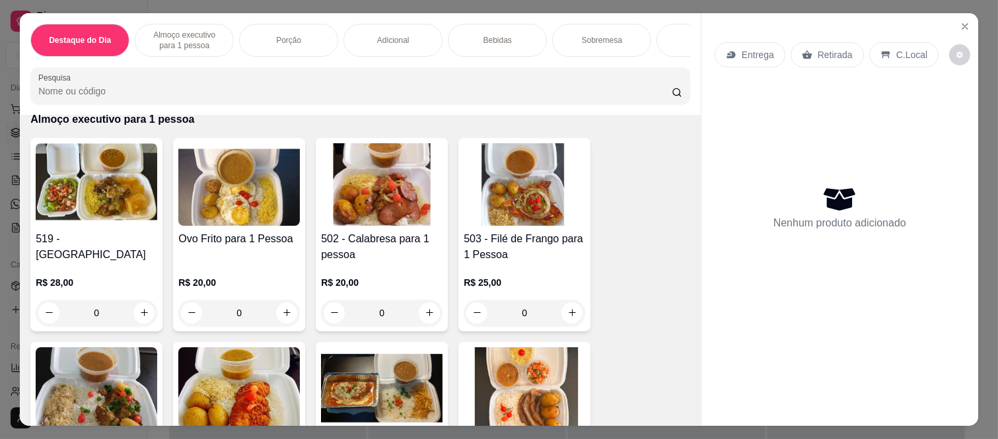
click at [428, 319] on div "0" at bounding box center [382, 313] width 122 height 26
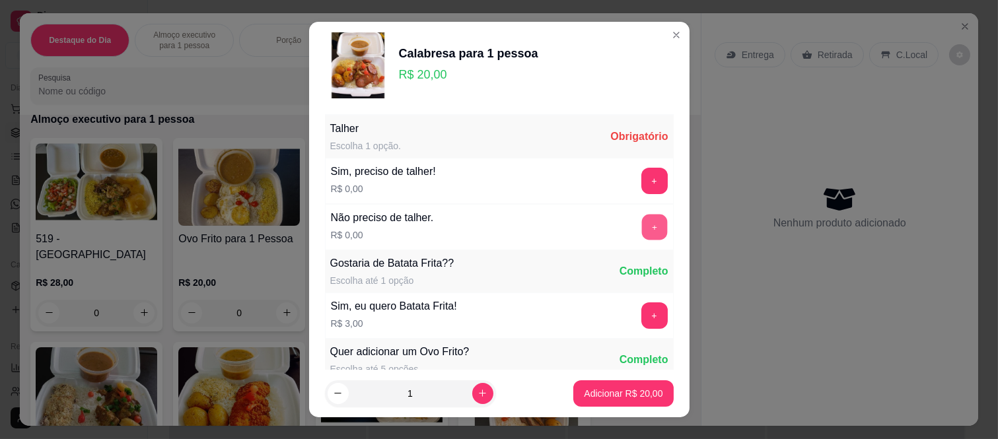
click at [641, 227] on button "+" at bounding box center [654, 228] width 26 height 26
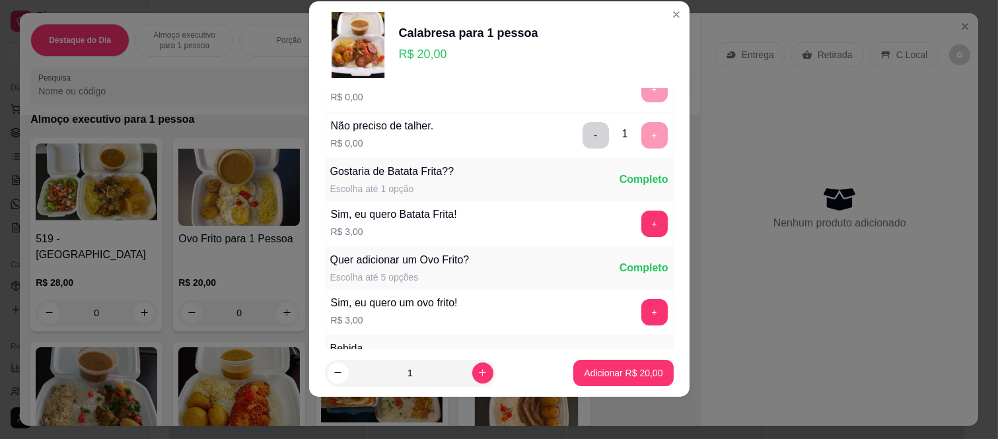
scroll to position [141, 0]
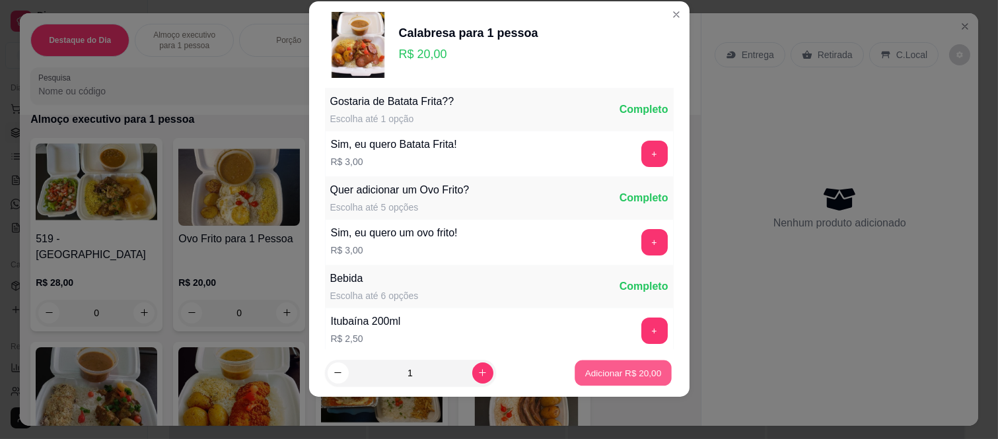
click at [623, 364] on button "Adicionar R$ 20,00" at bounding box center [623, 373] width 97 height 26
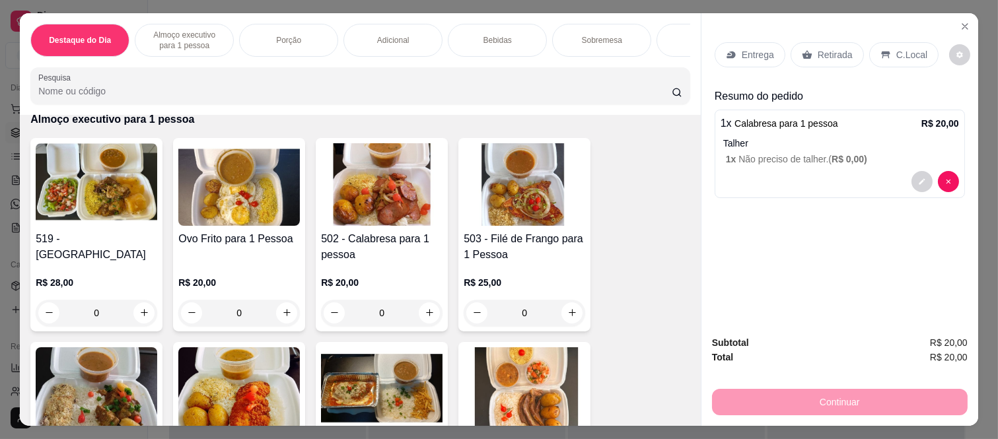
click at [819, 42] on div "Retirada" at bounding box center [826, 54] width 73 height 25
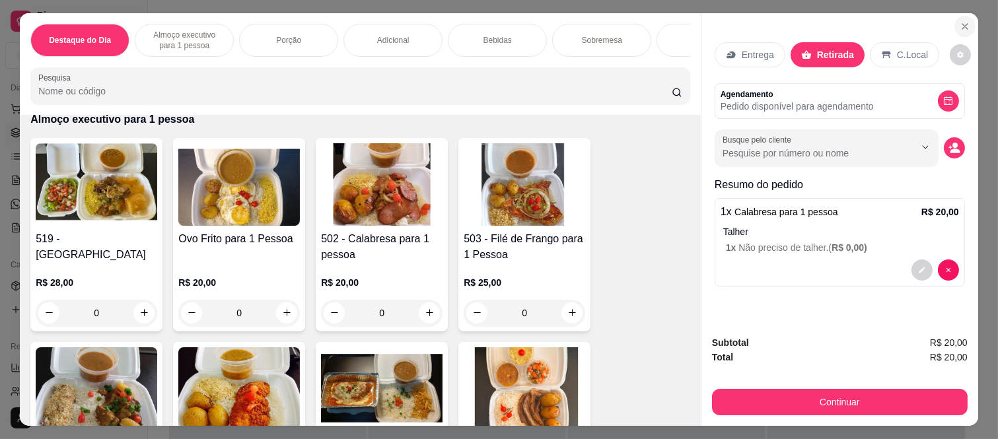
click at [954, 24] on button "Close" at bounding box center [964, 26] width 21 height 21
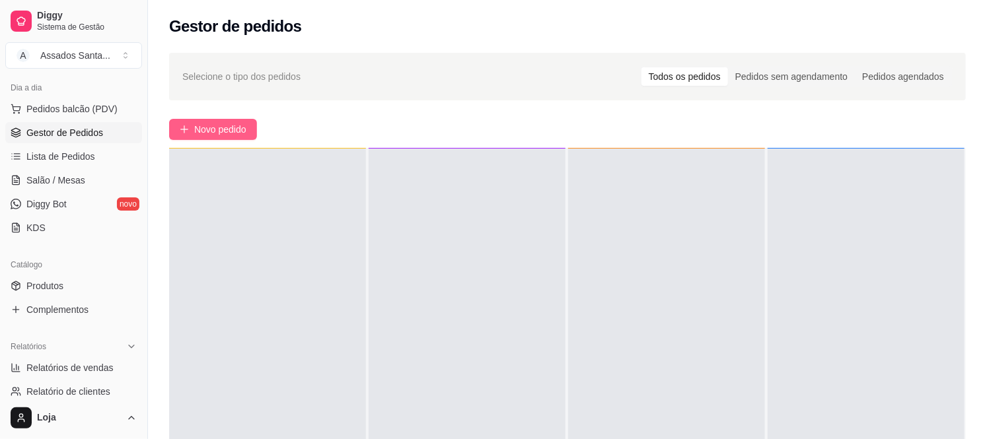
click at [236, 133] on span "Novo pedido" at bounding box center [220, 129] width 52 height 15
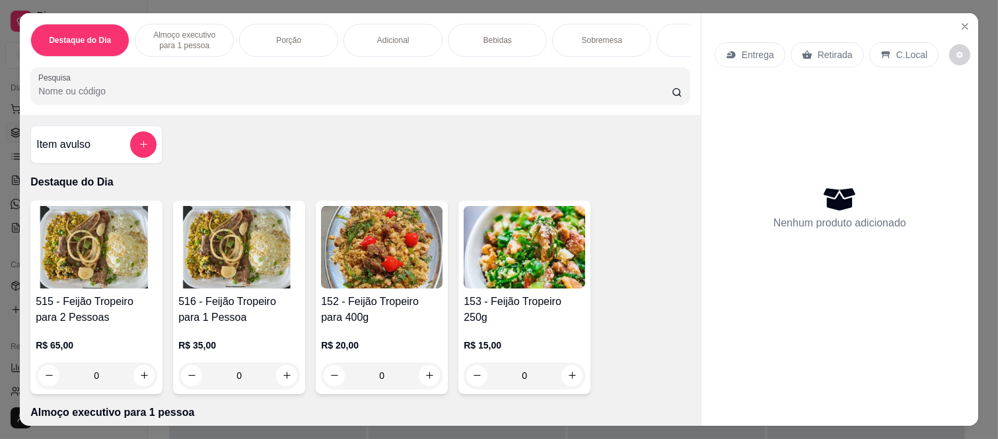
click at [751, 50] on p "Entrega" at bounding box center [758, 54] width 32 height 13
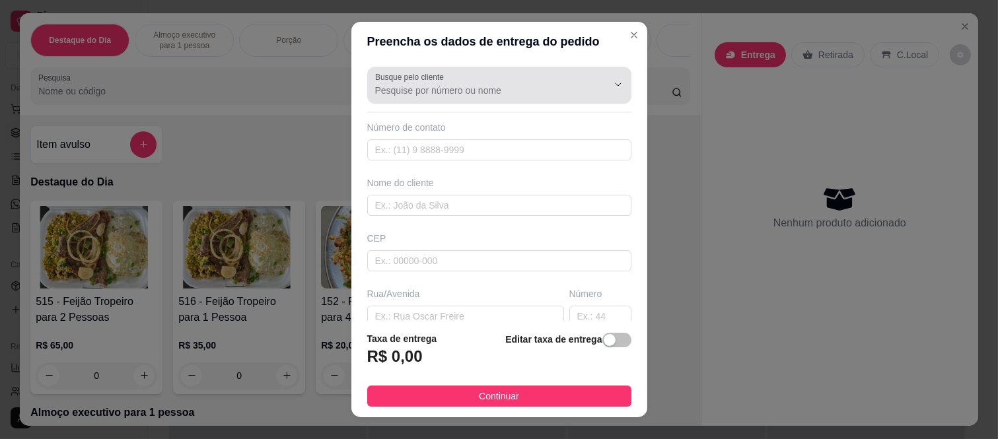
click at [425, 96] on input "Busque pelo cliente" at bounding box center [480, 90] width 211 height 13
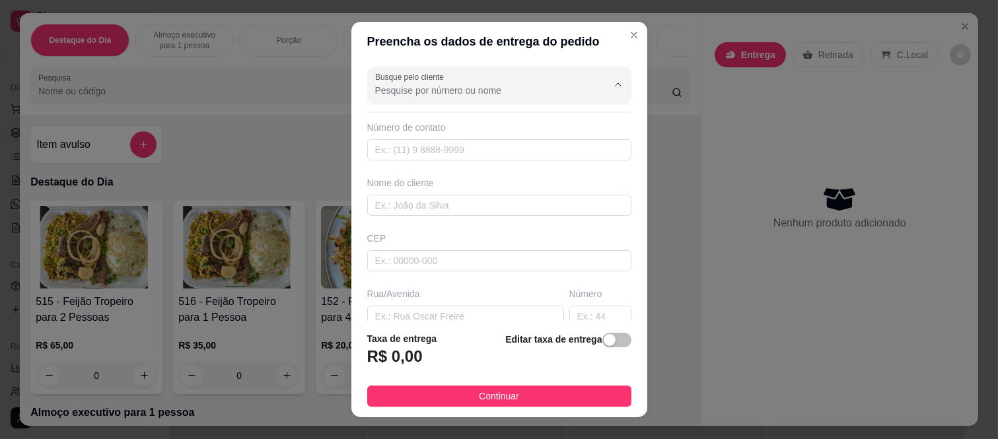
paste input "[PERSON_NAME]"
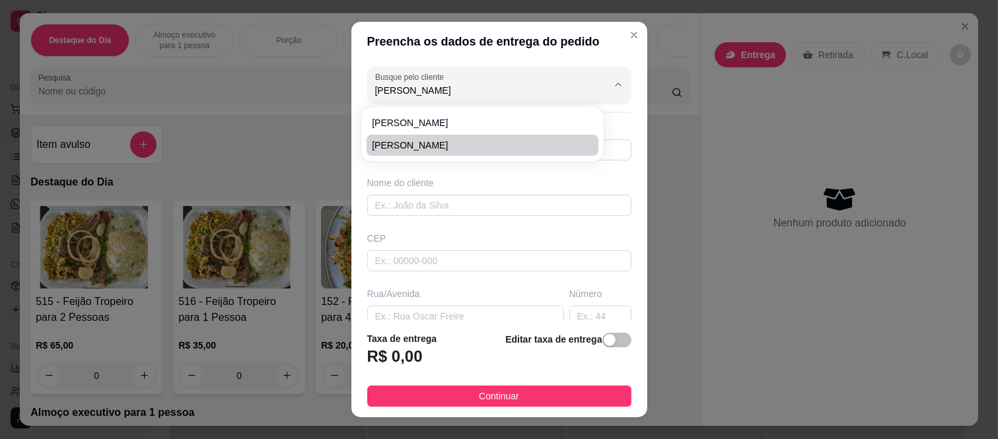
click at [423, 141] on span "[PERSON_NAME]" at bounding box center [476, 145] width 208 height 13
type input "[PERSON_NAME]"
type input "5511917254308"
type input "[PERSON_NAME]"
type input "08260140"
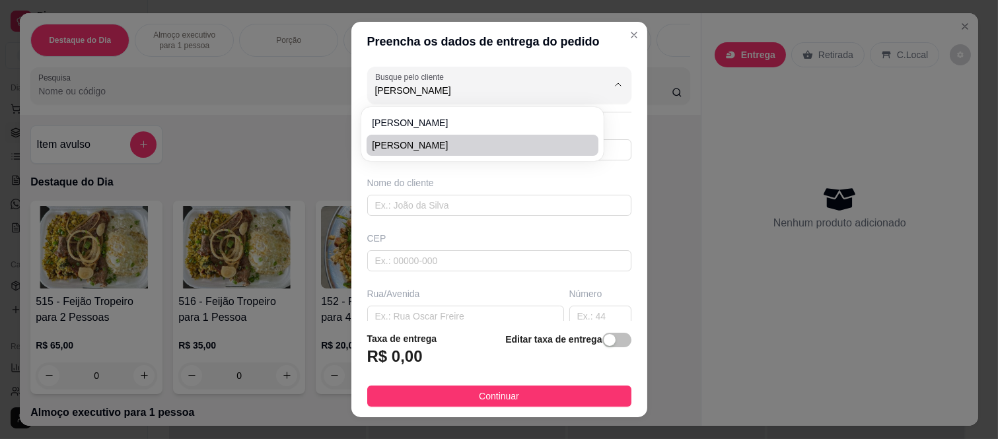
type input "Rua [PERSON_NAME]"
type input "181"
type input "[GEOGRAPHIC_DATA] ([GEOGRAPHIC_DATA])"
type input "[GEOGRAPHIC_DATA]"
type input "Apartamento 105 A"
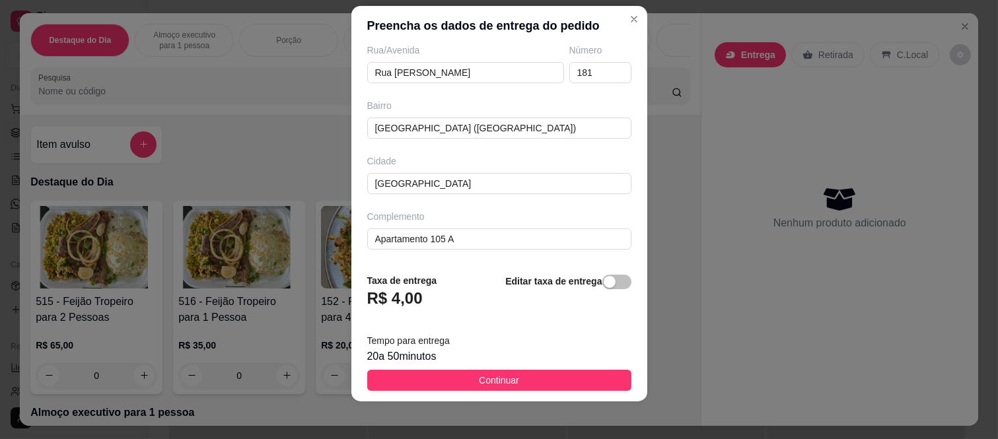
scroll to position [20, 0]
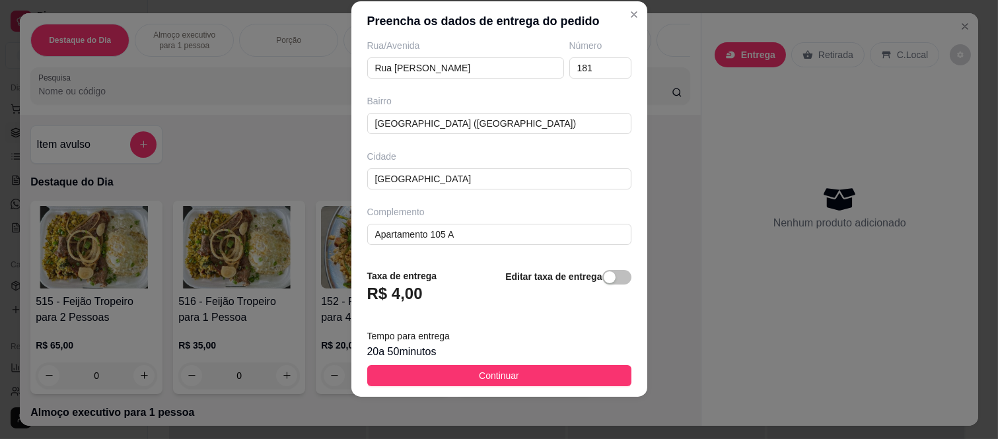
type input "[PERSON_NAME]"
click at [513, 378] on button "Continuar" at bounding box center [499, 375] width 264 height 21
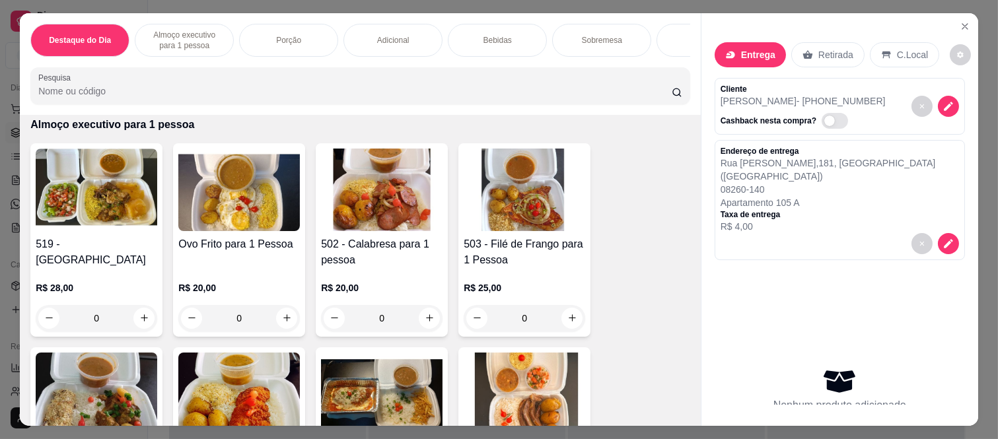
scroll to position [293, 0]
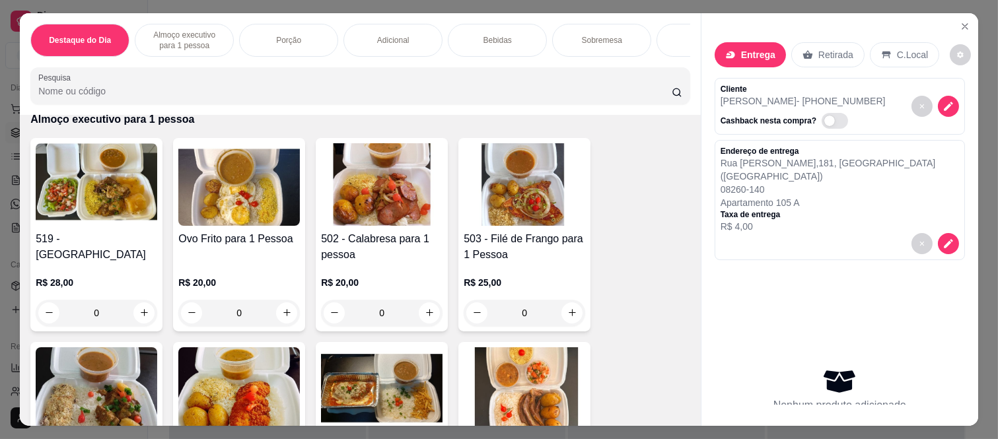
click at [426, 319] on div "0" at bounding box center [382, 313] width 122 height 26
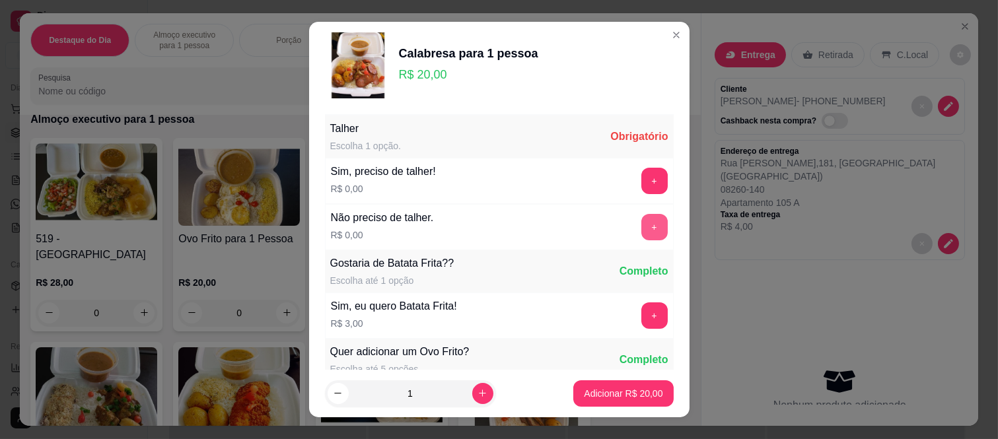
click at [641, 219] on button "+" at bounding box center [654, 227] width 26 height 26
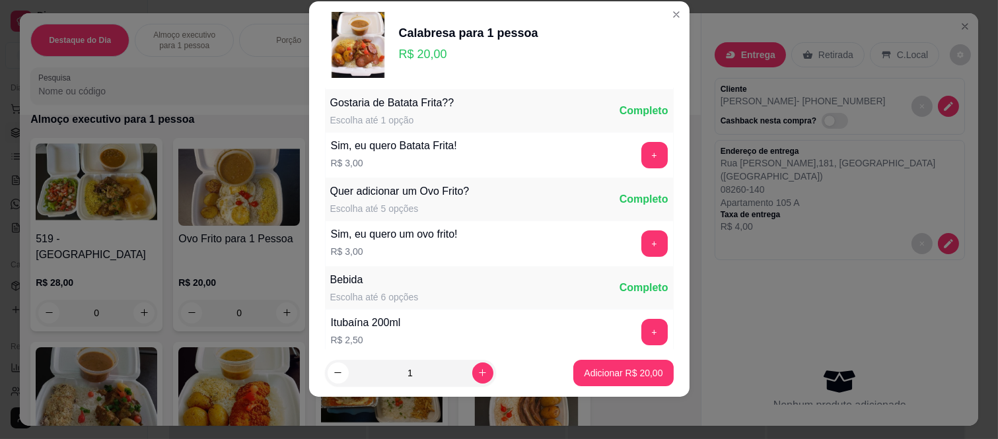
scroll to position [141, 0]
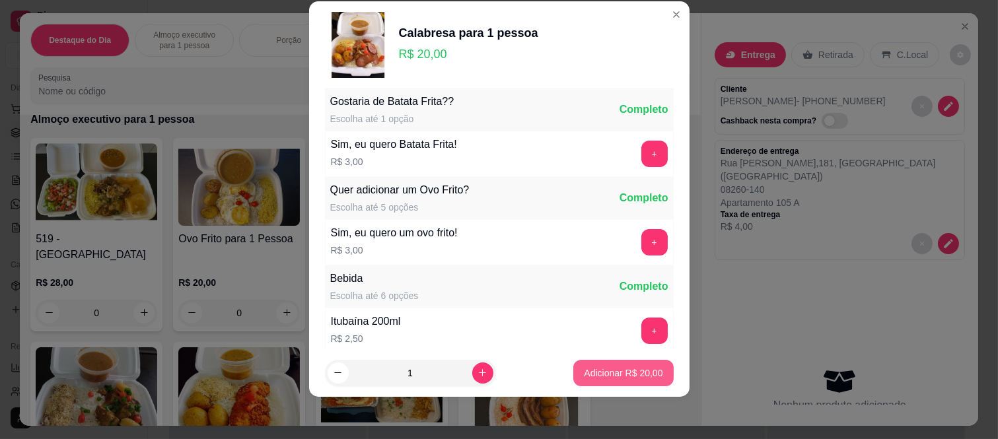
click at [605, 372] on p "Adicionar R$ 20,00" at bounding box center [623, 373] width 79 height 13
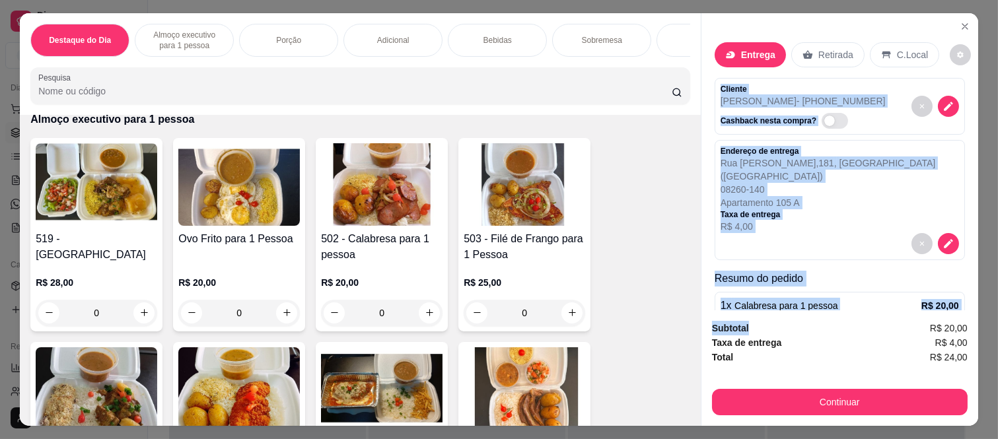
scroll to position [75, 0]
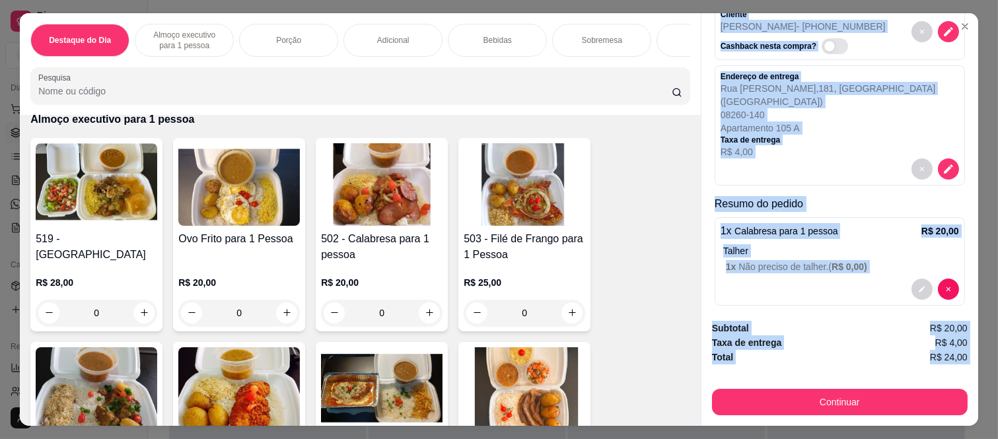
drag, startPoint x: 711, startPoint y: 81, endPoint x: 791, endPoint y: 362, distance: 291.8
click at [791, 362] on div "Entrega Retirada C.Local Cliente [PERSON_NAME] - [PHONE_NUMBER] Cashback nesta …" at bounding box center [839, 219] width 277 height 413
copy div "Cliente [PERSON_NAME] - [PHONE_NUMBER] Cashback nesta compra? Endereço de entre…"
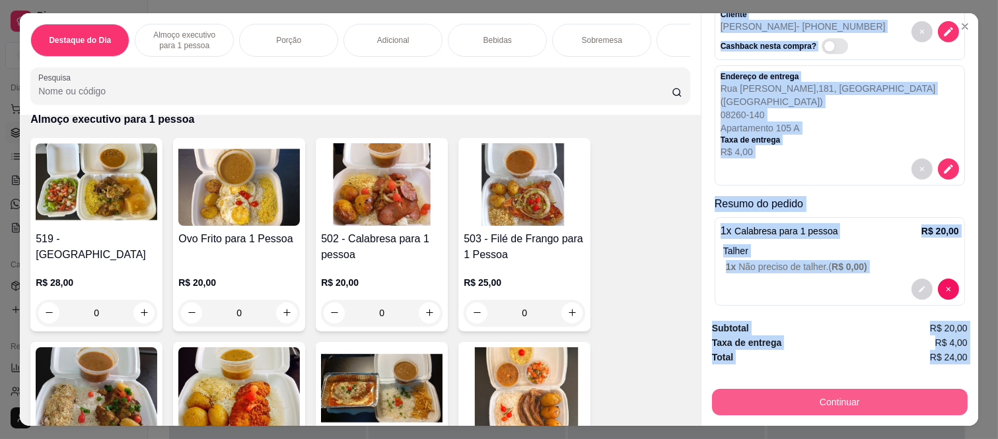
click at [862, 392] on button "Continuar" at bounding box center [840, 402] width 256 height 26
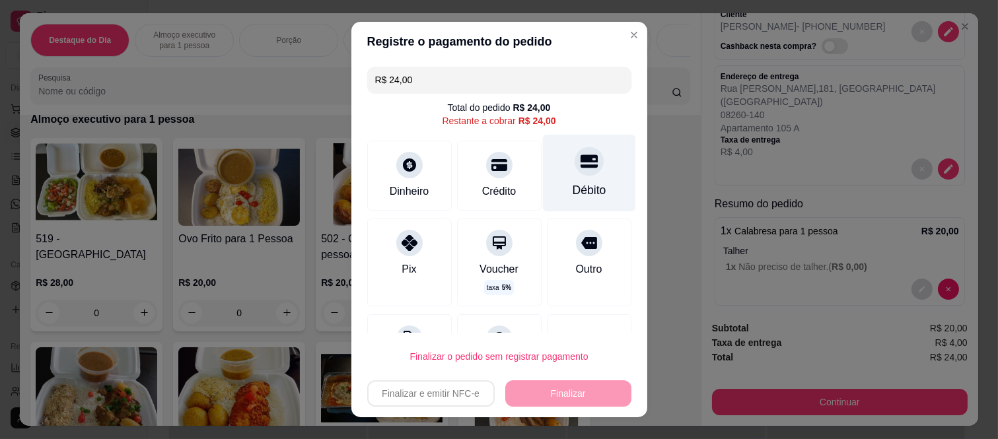
click at [573, 182] on div "Débito" at bounding box center [589, 190] width 34 height 17
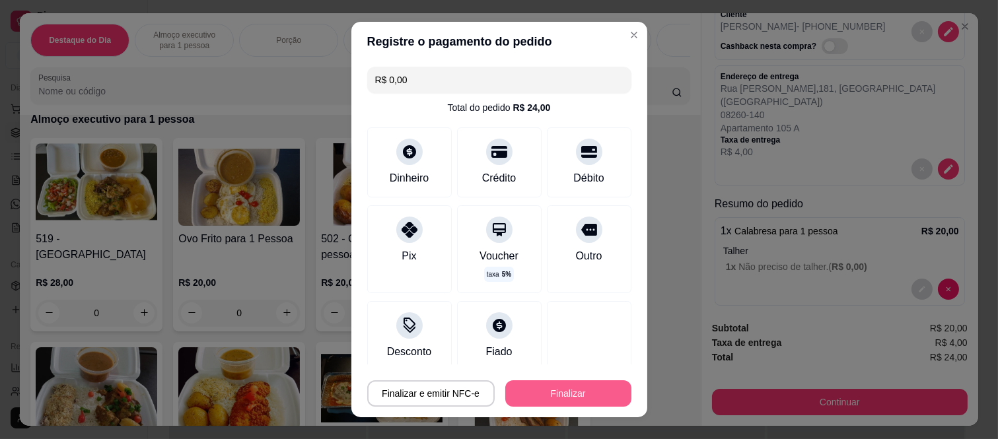
click at [586, 407] on footer "Finalizar e emitir NFC-e Finalizar" at bounding box center [499, 391] width 296 height 53
click at [590, 390] on button "Finalizar" at bounding box center [568, 393] width 126 height 26
type input "-R$ 24,00"
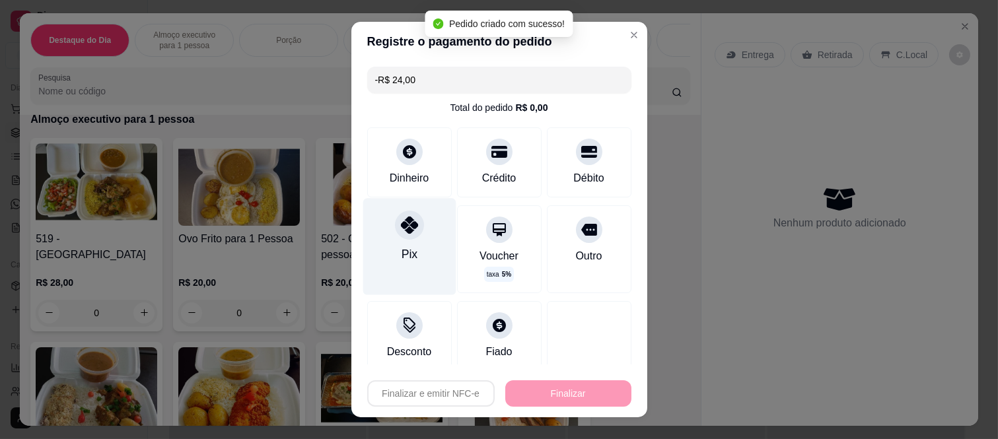
scroll to position [0, 0]
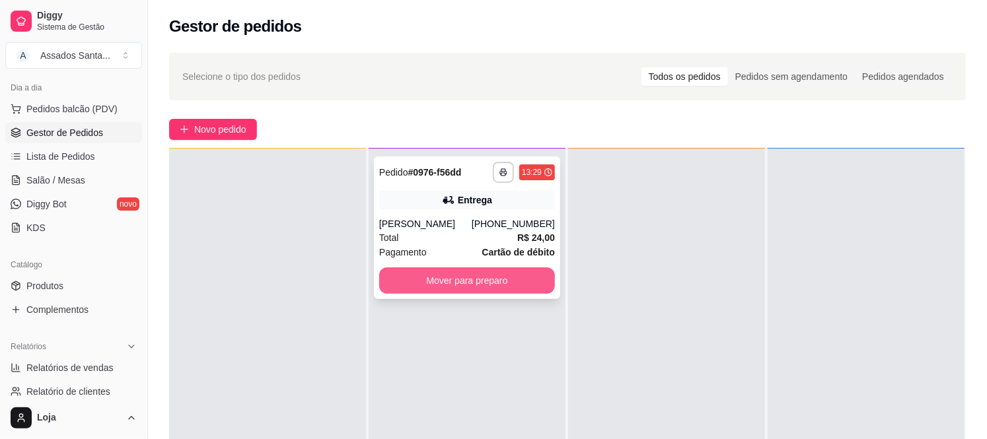
click at [416, 283] on button "Mover para preparo" at bounding box center [467, 280] width 176 height 26
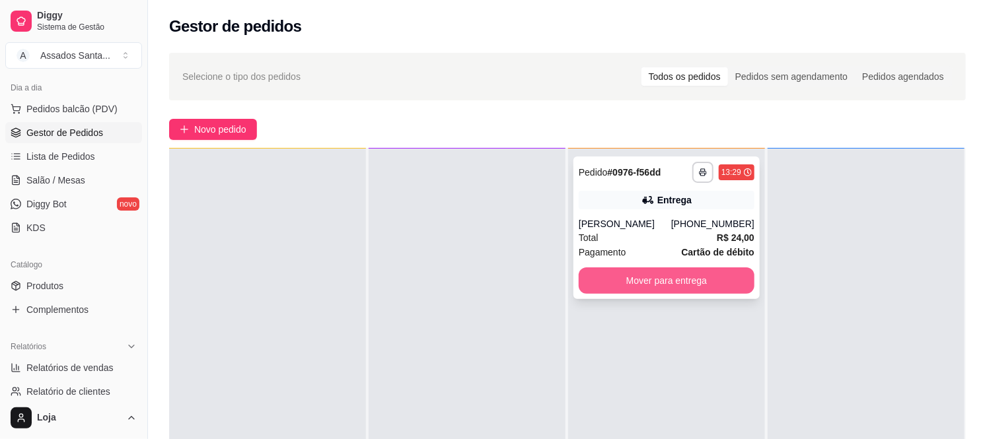
click at [705, 279] on button "Mover para entrega" at bounding box center [666, 280] width 176 height 26
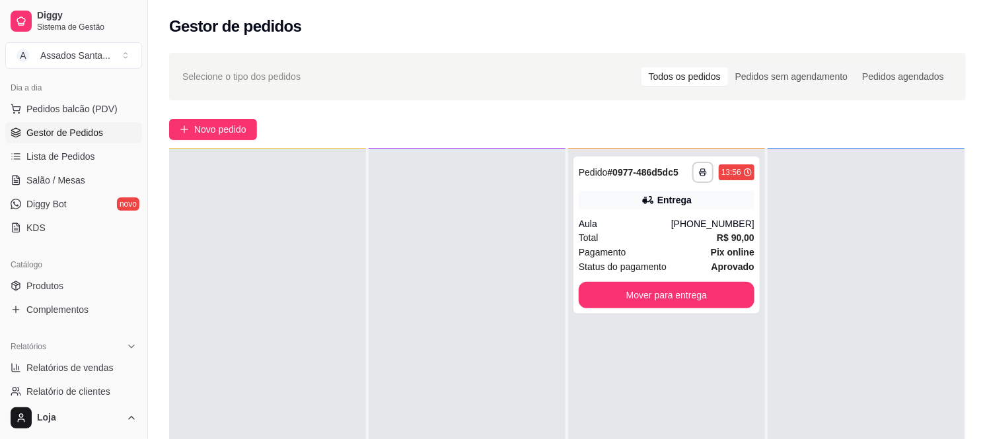
click at [225, 116] on div "**********" at bounding box center [567, 324] width 839 height 558
click at [227, 122] on span "Novo pedido" at bounding box center [220, 129] width 52 height 15
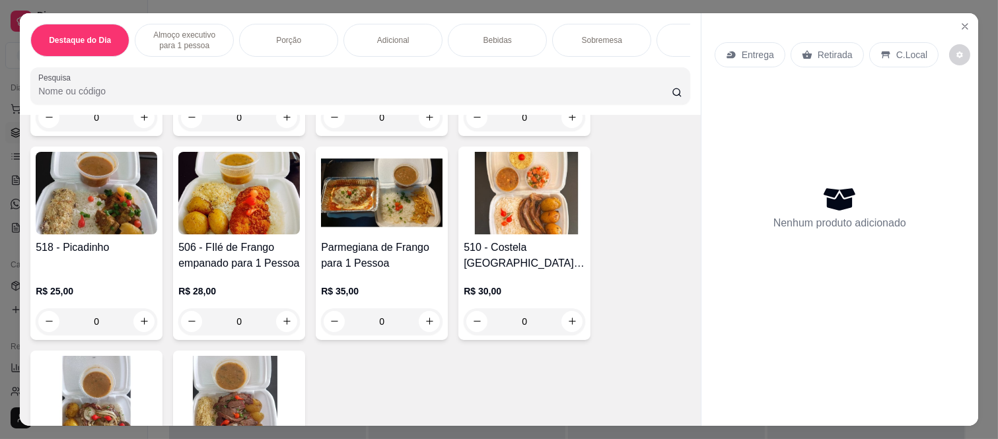
scroll to position [513, 0]
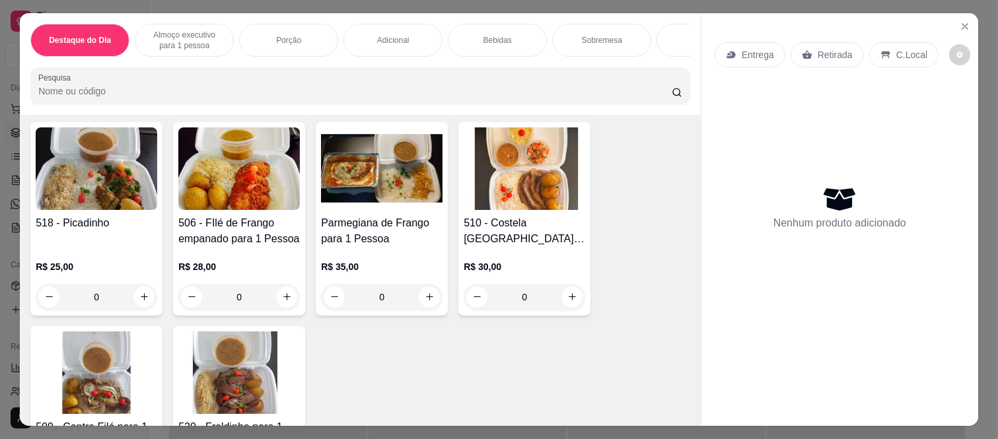
click at [560, 293] on div "0" at bounding box center [525, 297] width 122 height 26
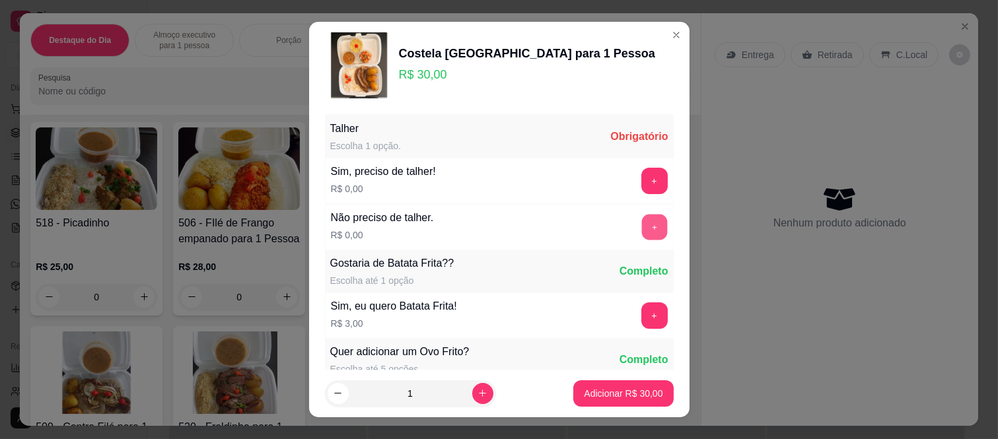
click at [641, 230] on button "+" at bounding box center [654, 228] width 26 height 26
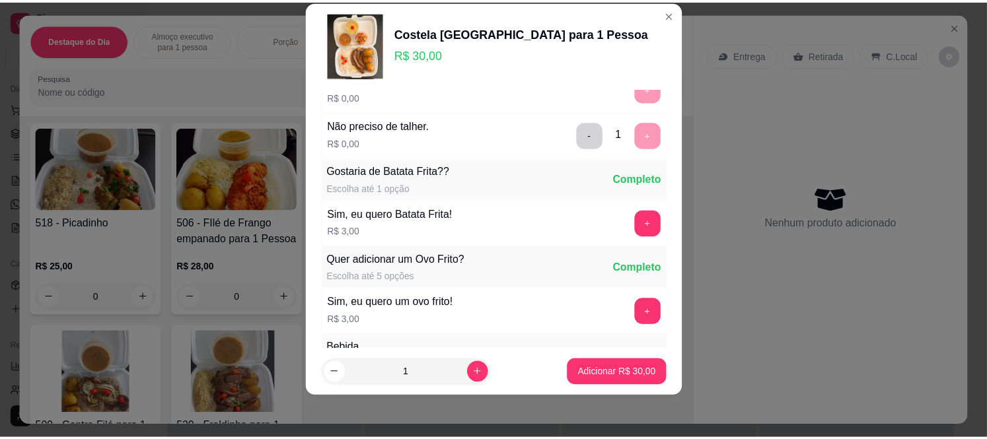
scroll to position [141, 0]
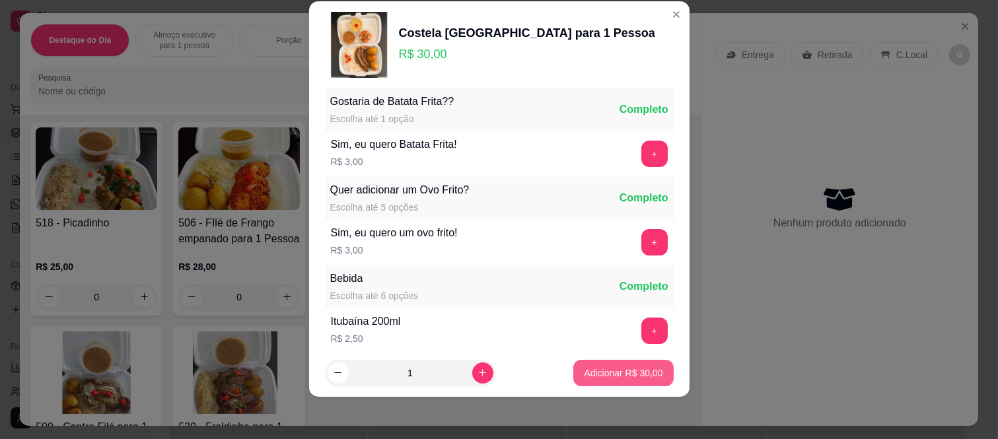
click at [637, 374] on p "Adicionar R$ 30,00" at bounding box center [623, 373] width 79 height 13
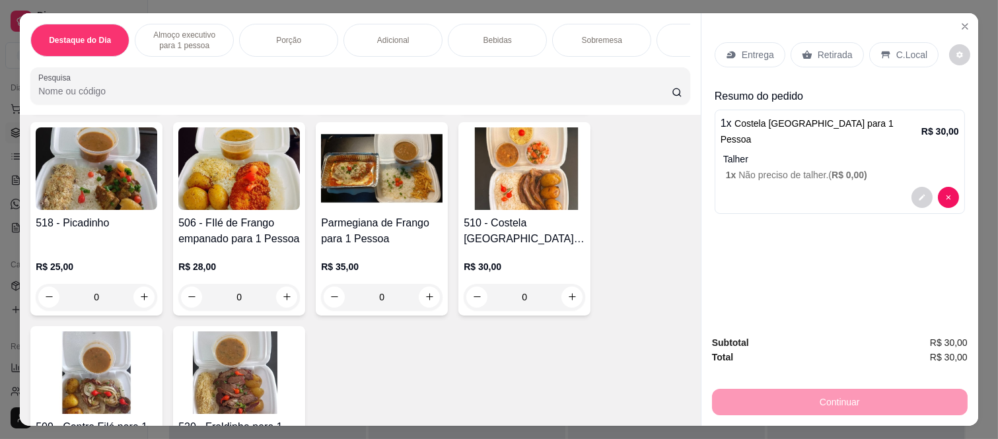
click at [881, 52] on icon at bounding box center [885, 55] width 9 height 7
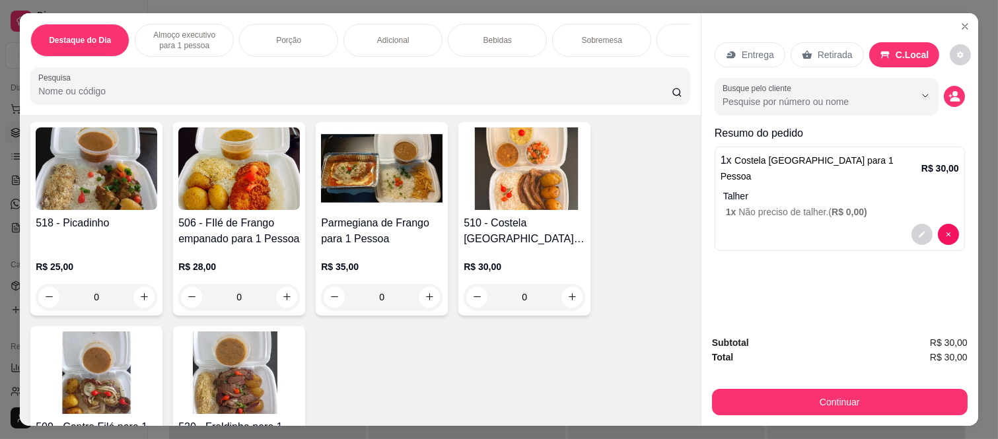
click at [841, 392] on button "Continuar" at bounding box center [840, 402] width 256 height 26
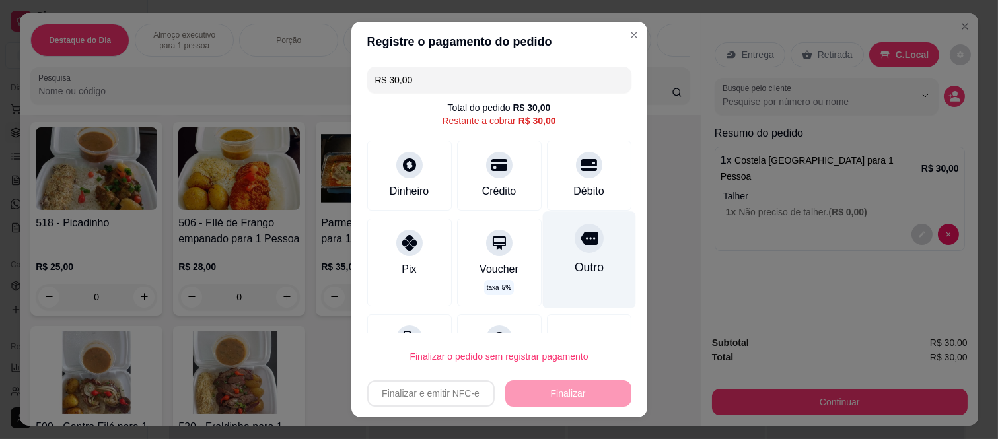
click at [542, 231] on div "Outro" at bounding box center [588, 260] width 93 height 96
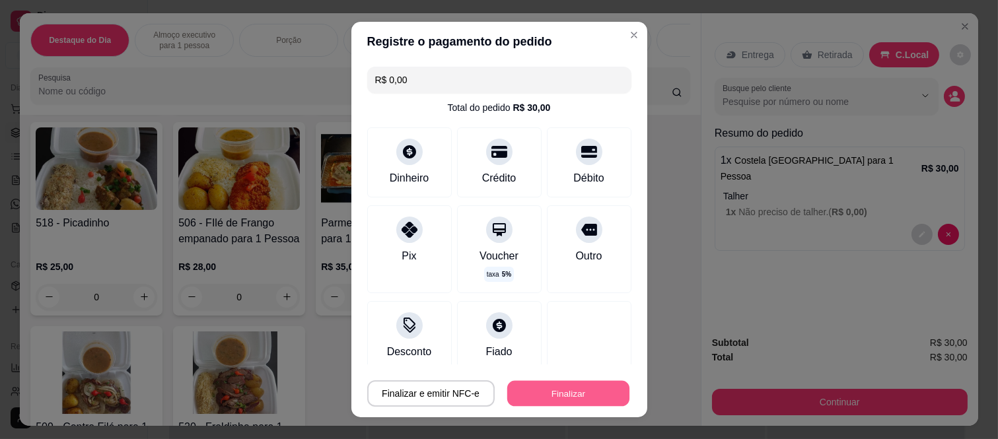
click at [557, 400] on button "Finalizar" at bounding box center [568, 393] width 122 height 26
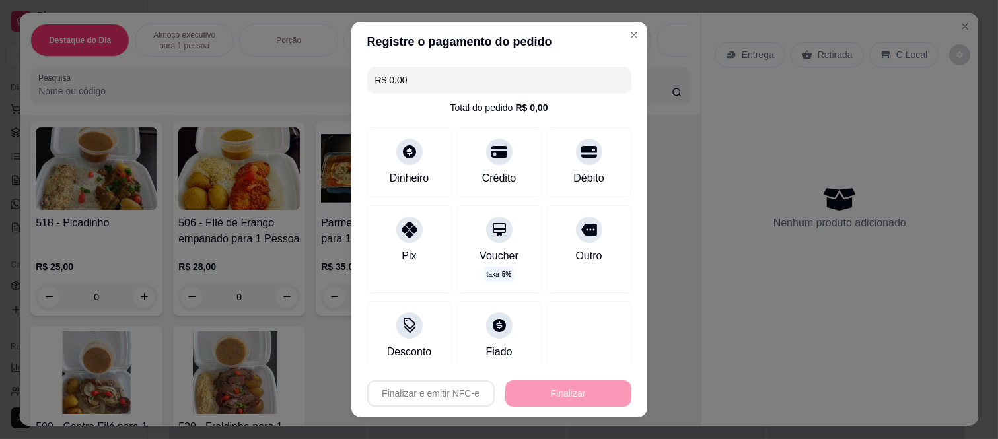
type input "-R$ 30,00"
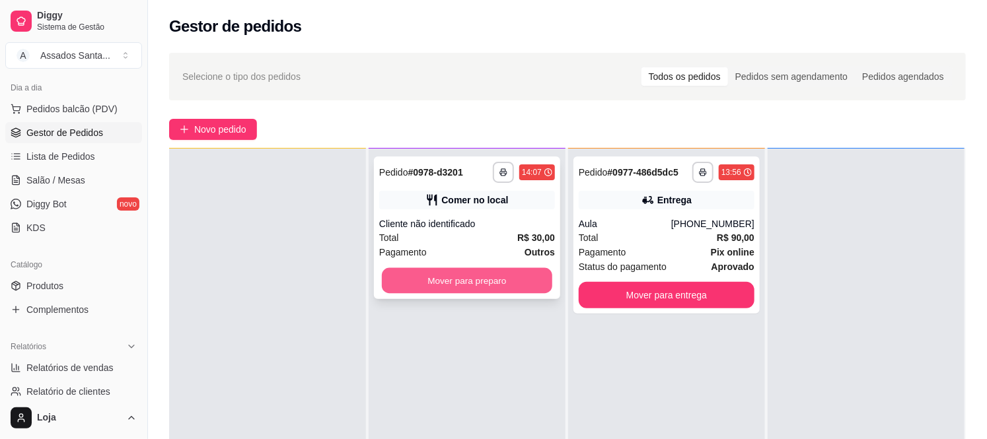
click at [439, 275] on button "Mover para preparo" at bounding box center [467, 281] width 170 height 26
